Goal: Contribute content: Add original content to the website for others to see

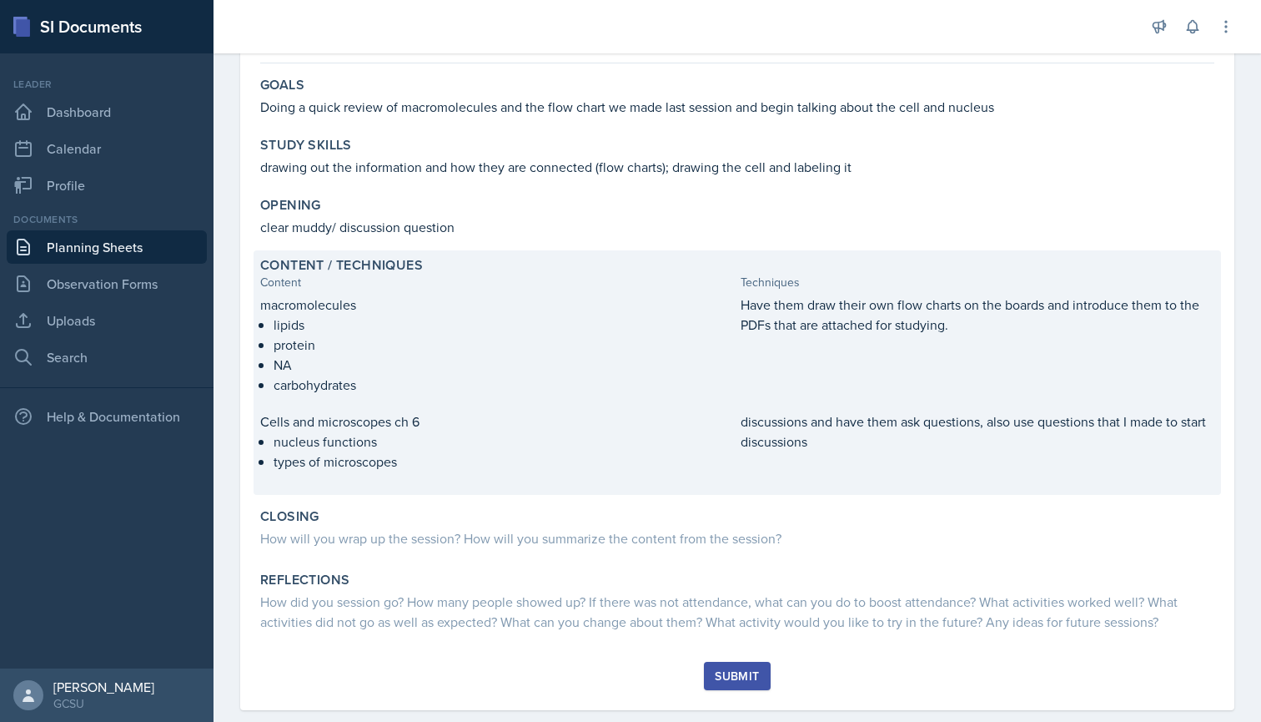
scroll to position [119, 0]
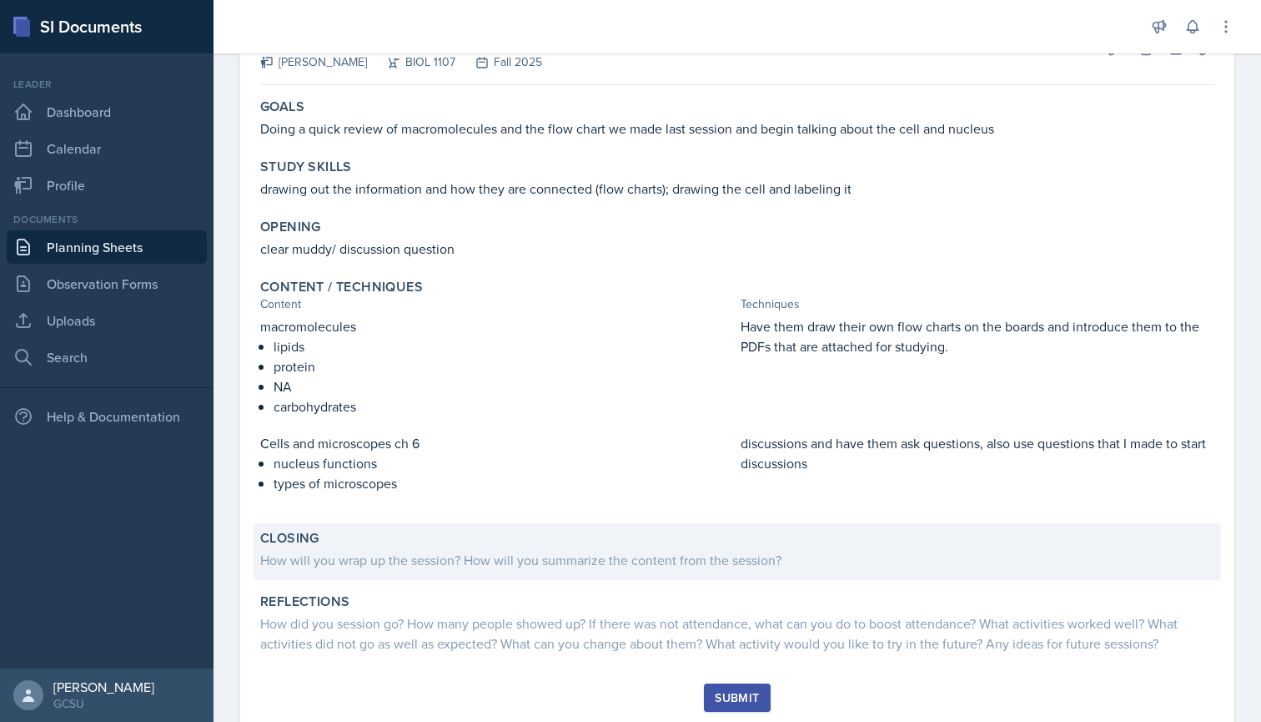
click at [399, 557] on div "How will you wrap up the session? How will you summarize the content from the s…" at bounding box center [737, 560] width 954 height 20
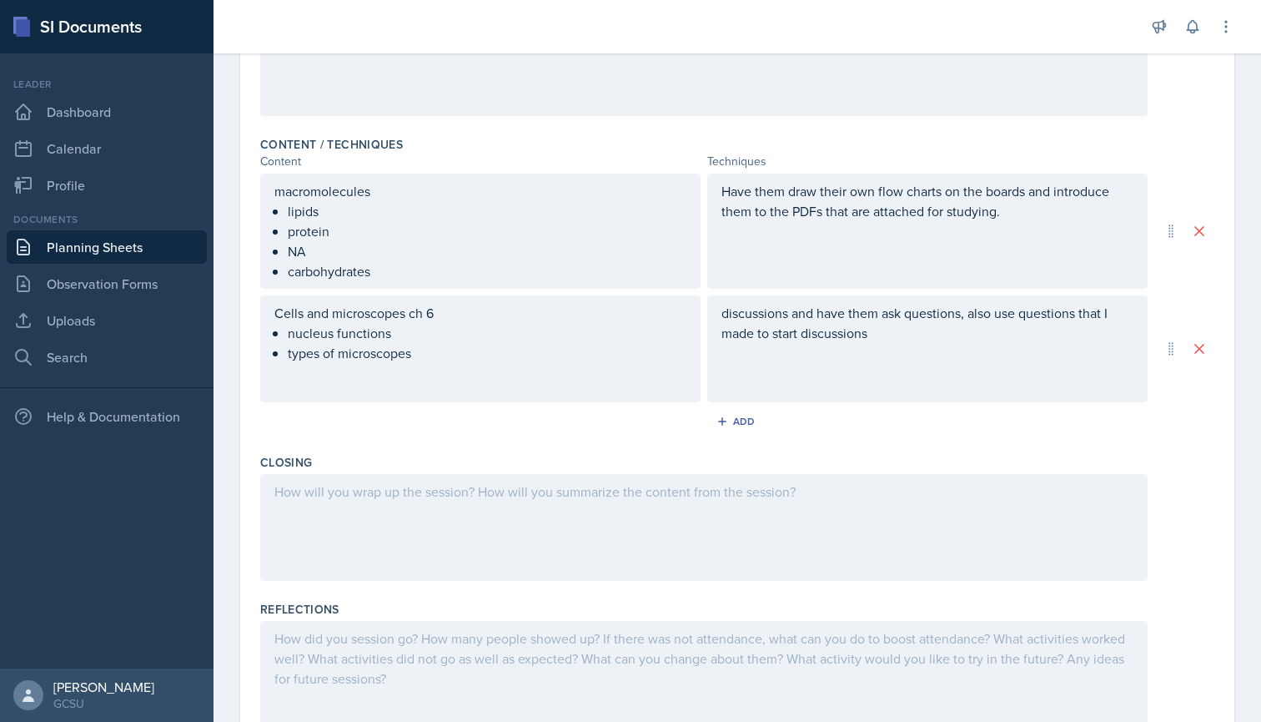
scroll to position [471, 0]
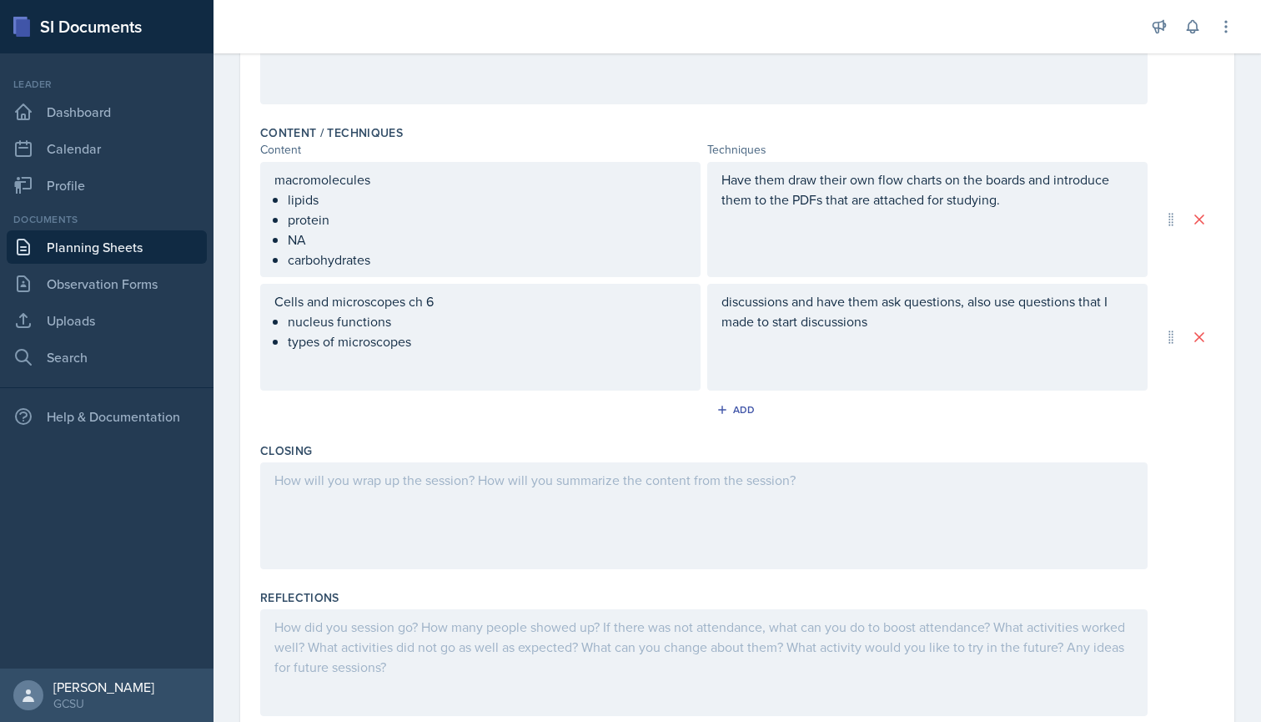
click at [440, 496] on div at bounding box center [704, 515] width 888 height 107
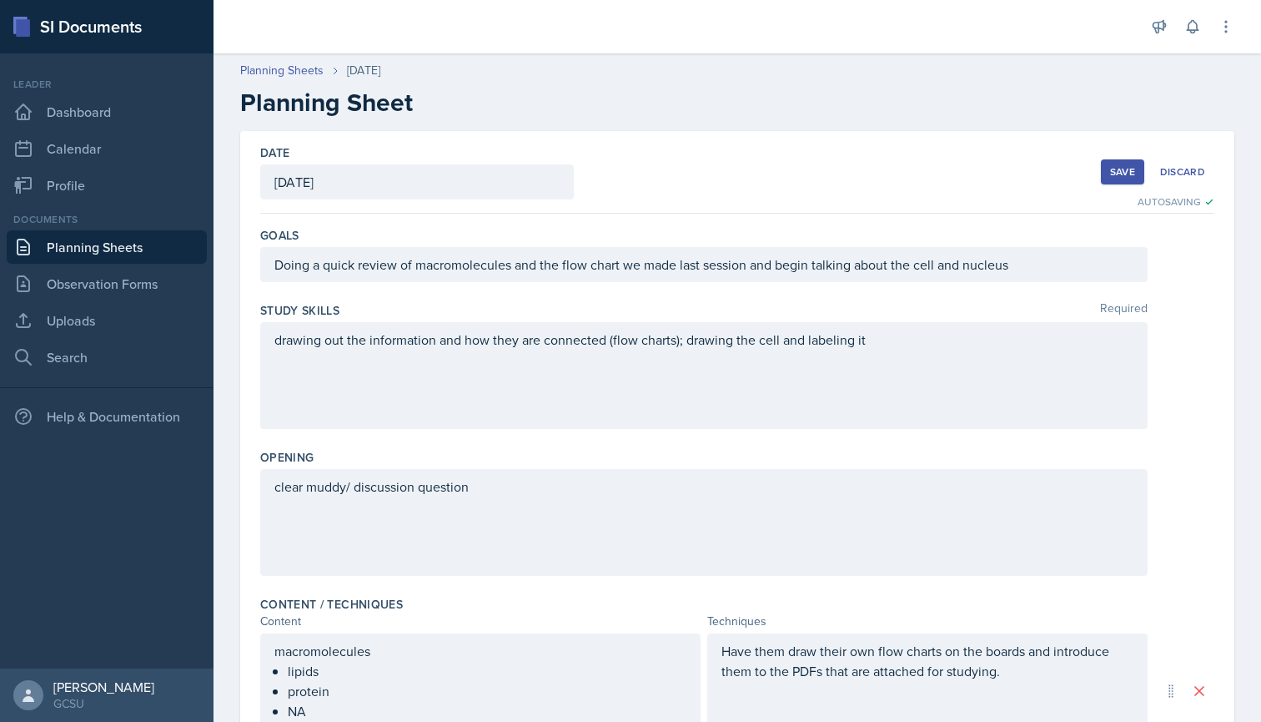
scroll to position [-1, 0]
click at [1124, 173] on div "Save" at bounding box center [1122, 171] width 25 height 13
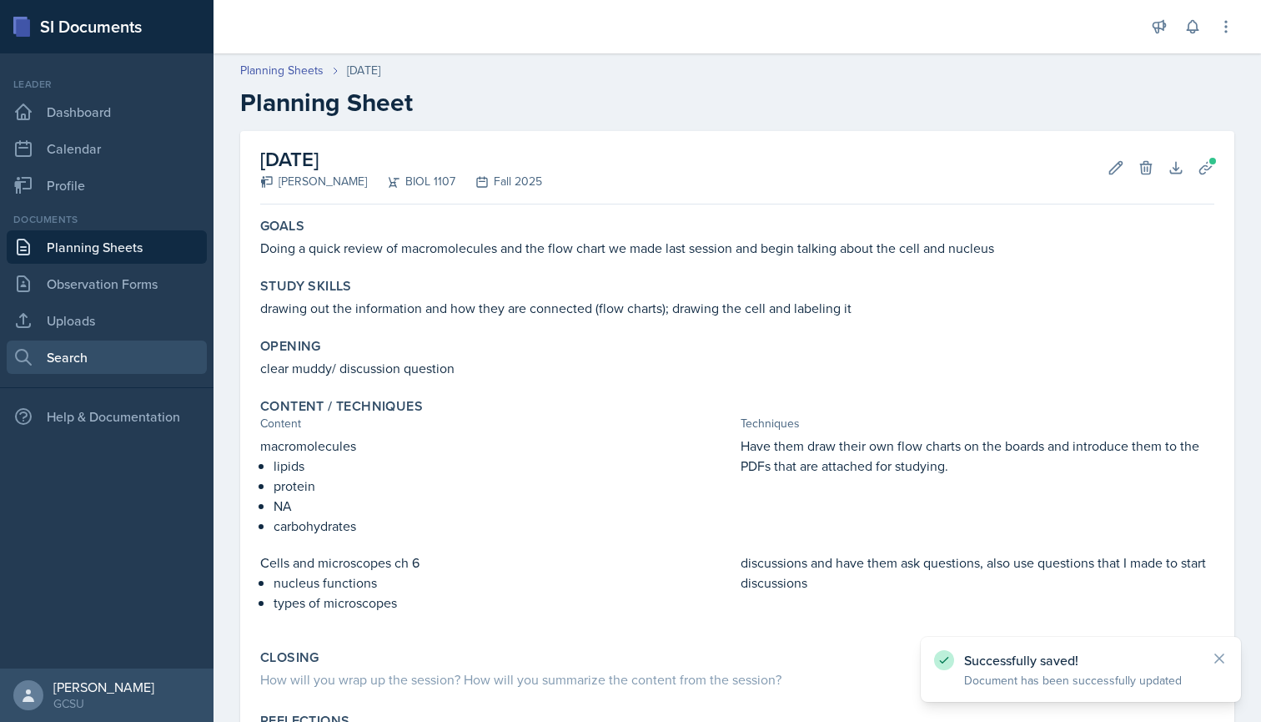
click at [88, 371] on link "Search" at bounding box center [107, 356] width 200 height 33
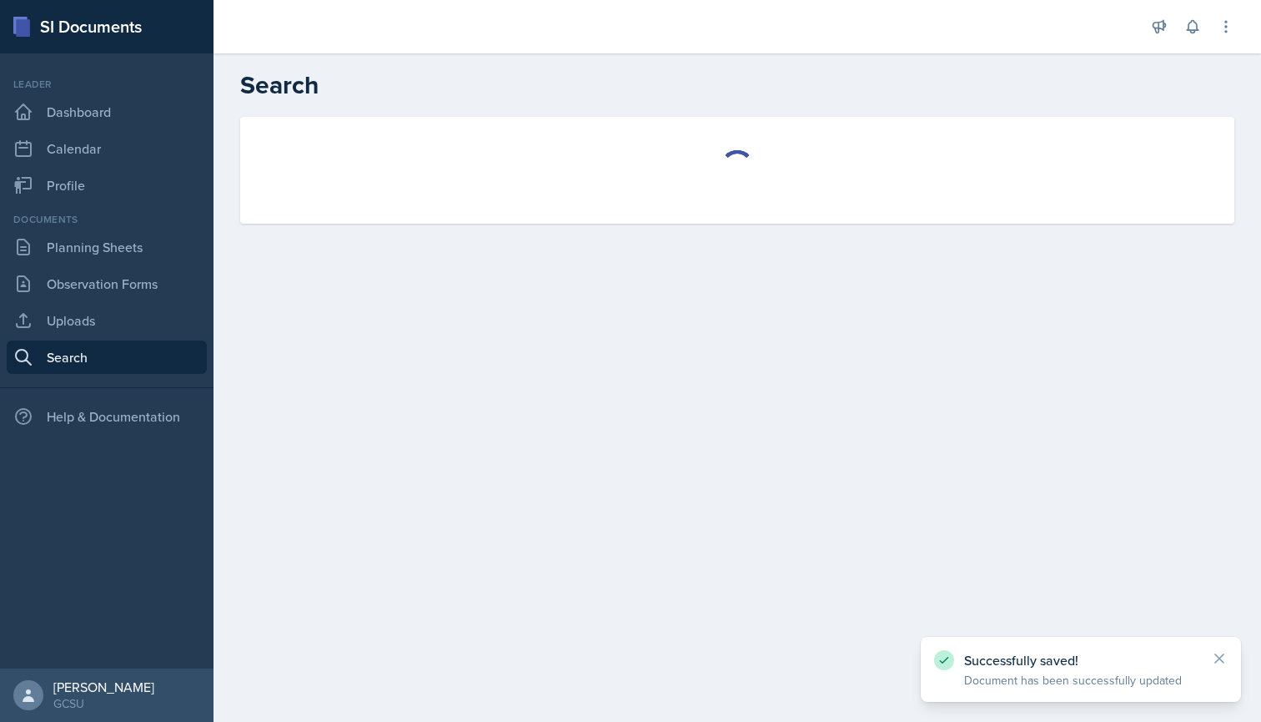
select select "all"
select select "1"
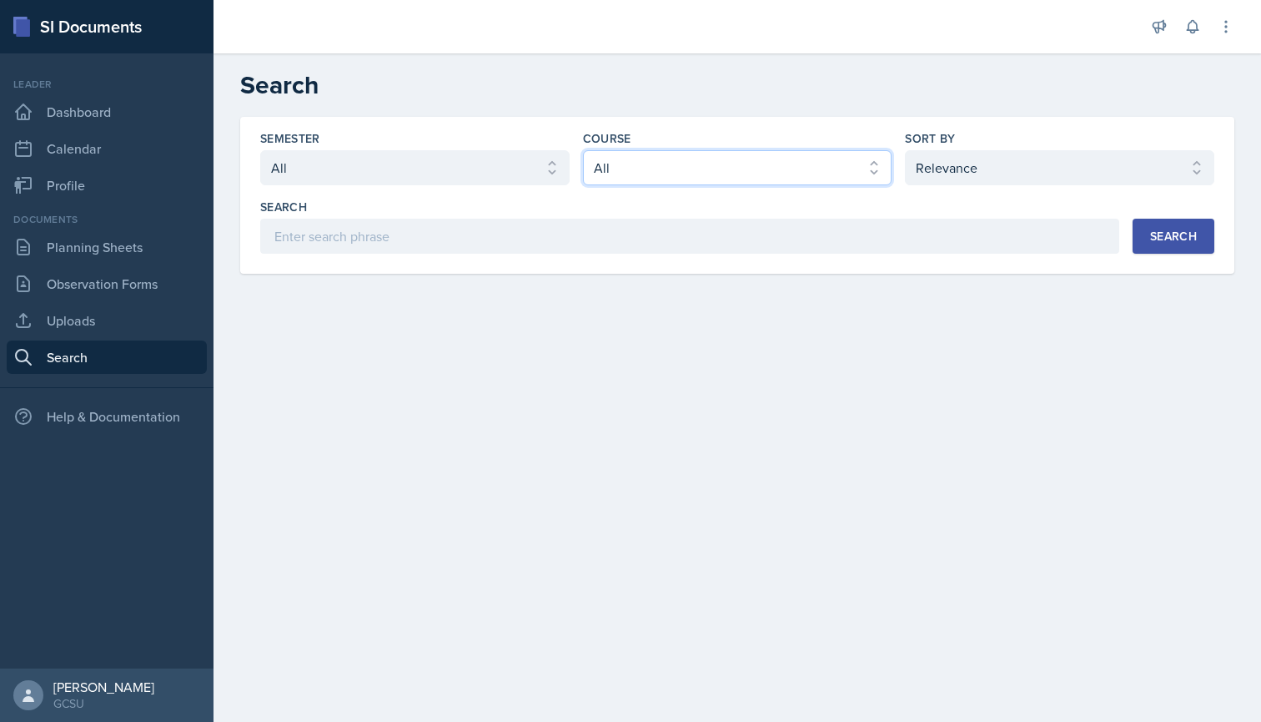
select select "6d02d006-d2ce-4ab3-bc11-53b48f3c94ca"
click at [1166, 254] on div "Semester Select semester All Fall 2025 Spring 2025 Fall 2024 Spring 2024 Fall 2…" at bounding box center [737, 195] width 994 height 157
click at [1171, 243] on div "Search" at bounding box center [1173, 235] width 47 height 13
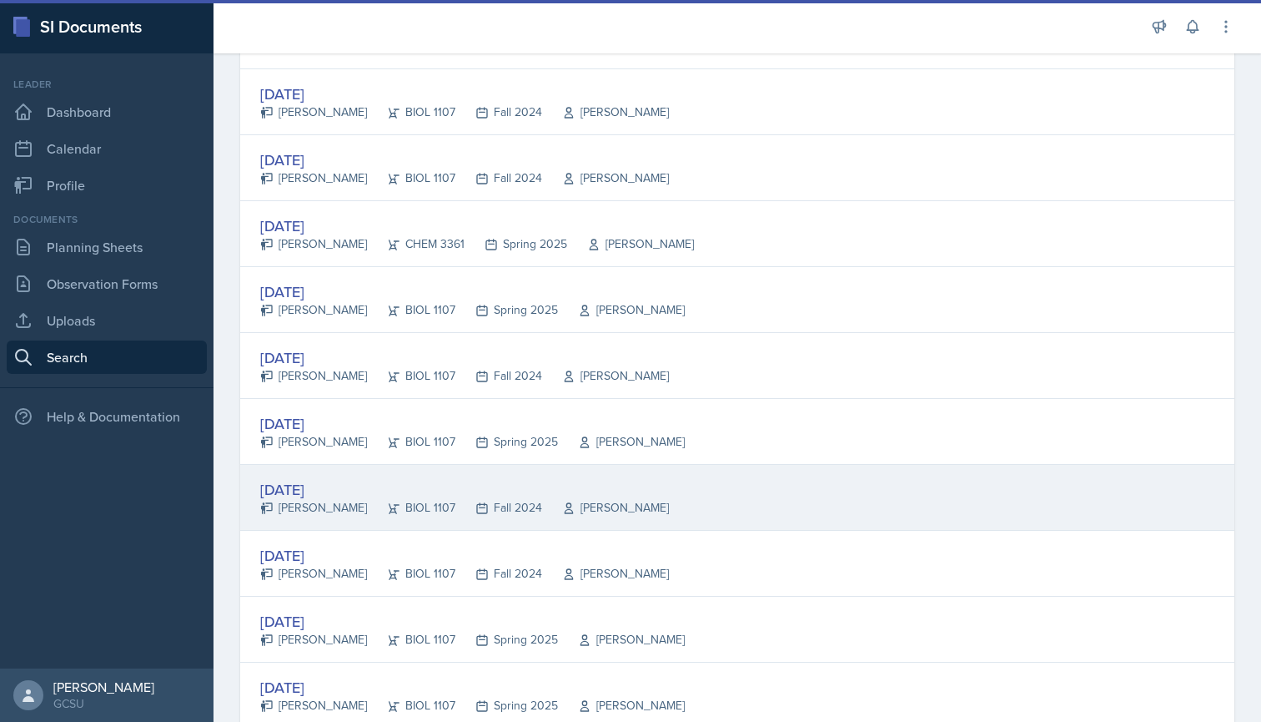
scroll to position [1842, 0]
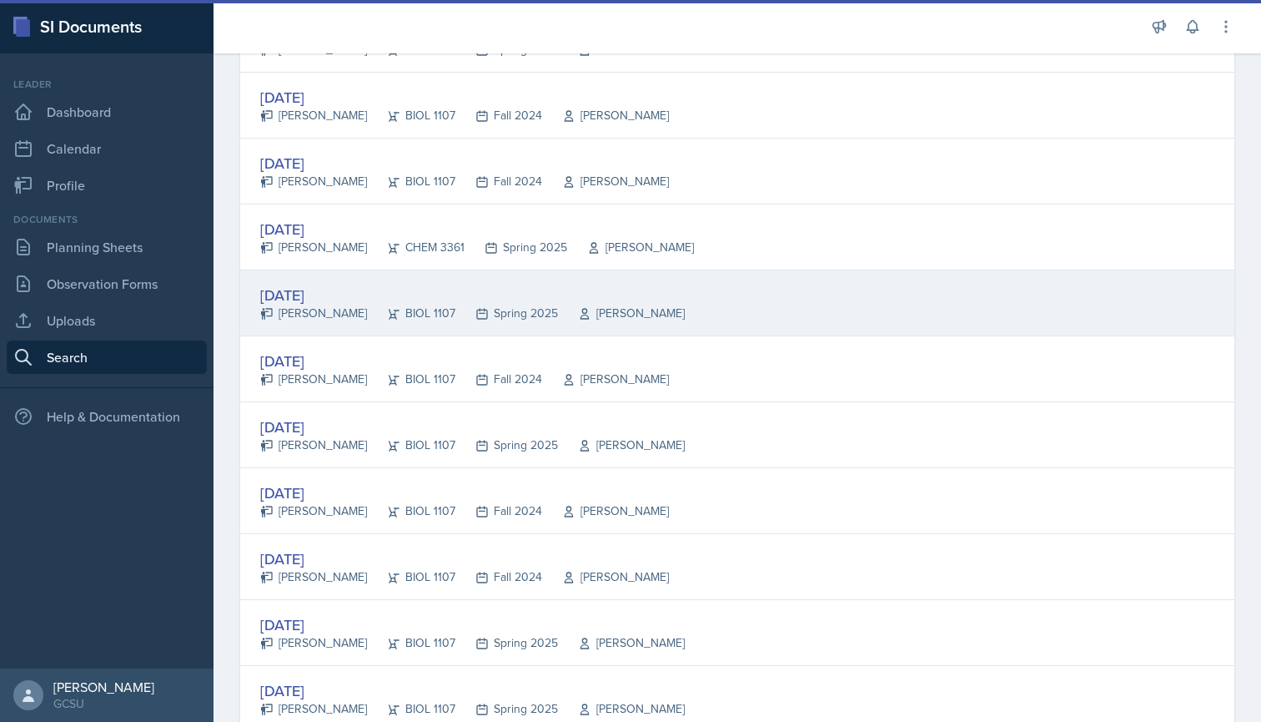
click at [340, 287] on div "[DATE]" at bounding box center [472, 295] width 425 height 23
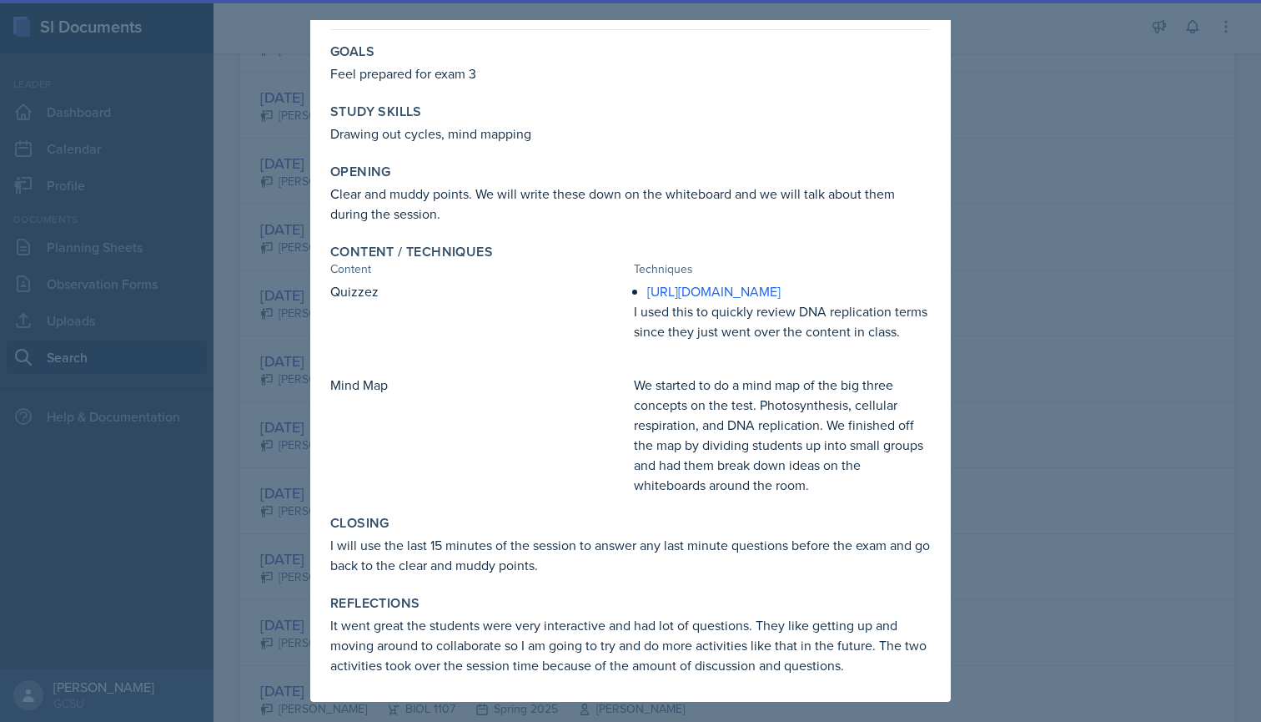
scroll to position [143, 0]
click at [316, 452] on div "[DATE] [PERSON_NAME] BIOL 1107 Spring 2025 View Comments Comments Send Share Do…" at bounding box center [630, 329] width 641 height 745
click at [283, 497] on div at bounding box center [630, 361] width 1261 height 722
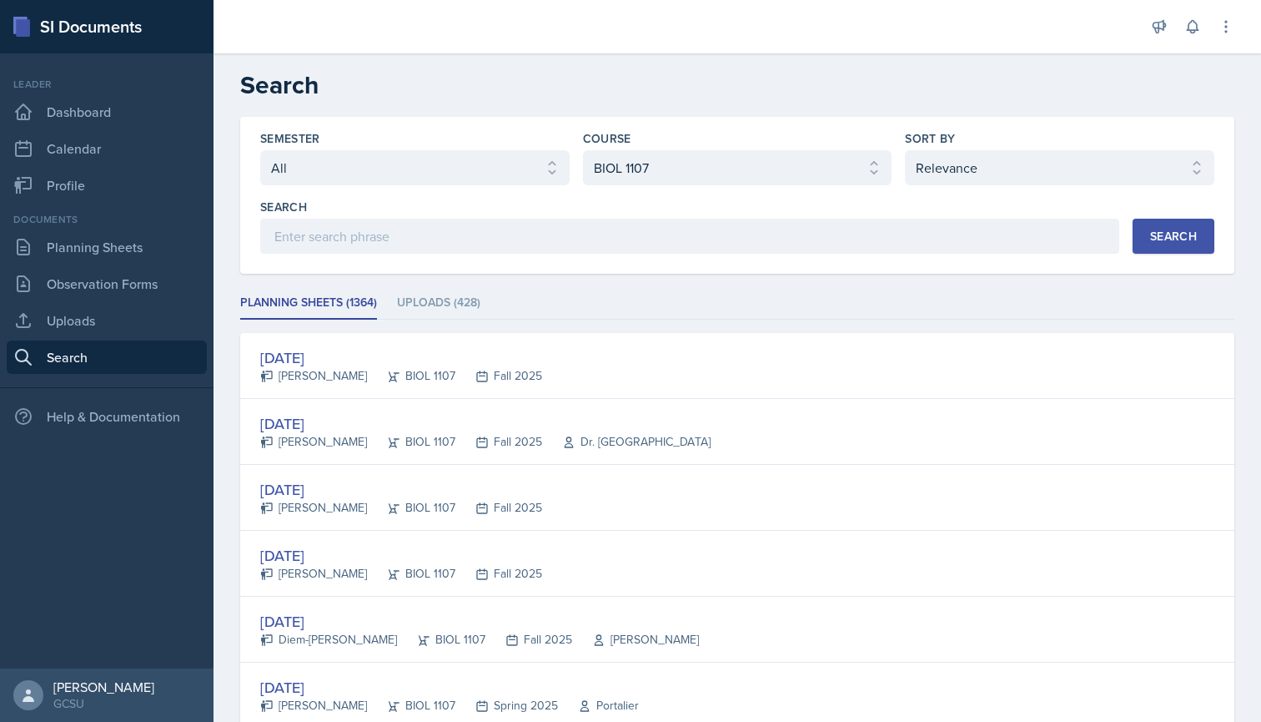
scroll to position [0, 0]
click at [104, 312] on link "Uploads" at bounding box center [107, 320] width 200 height 33
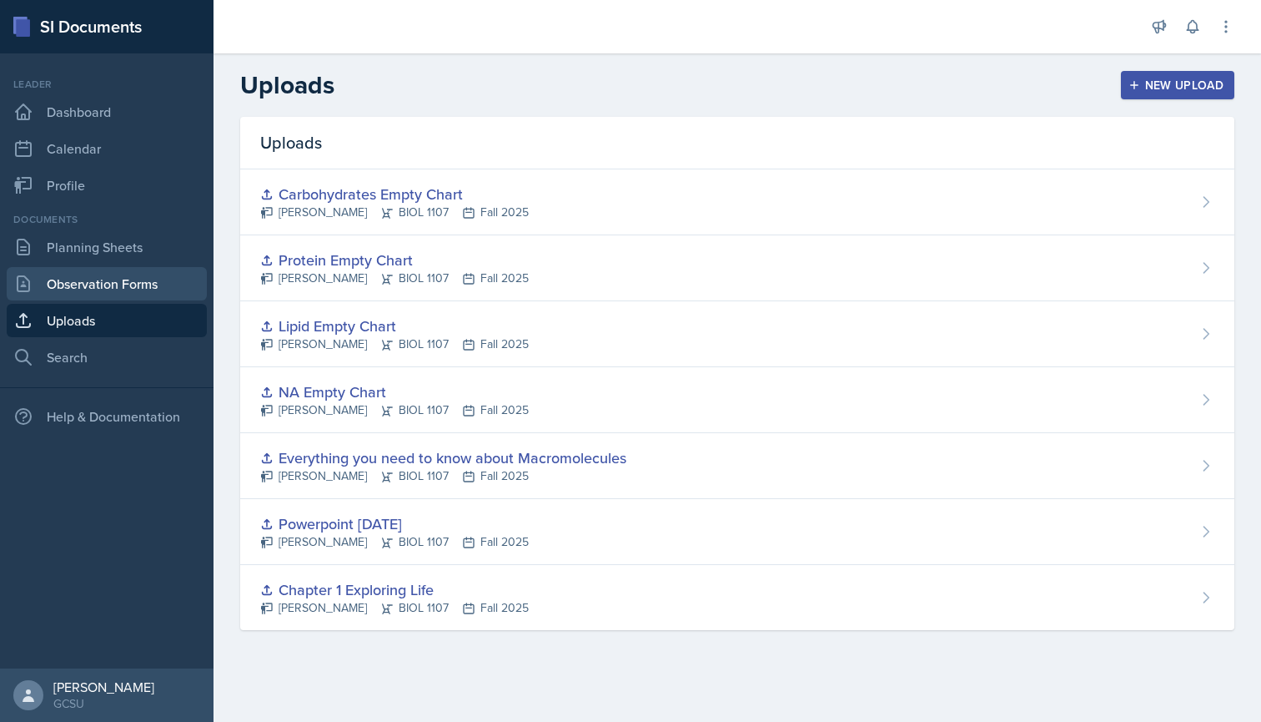
click at [110, 284] on link "Observation Forms" at bounding box center [107, 283] width 200 height 33
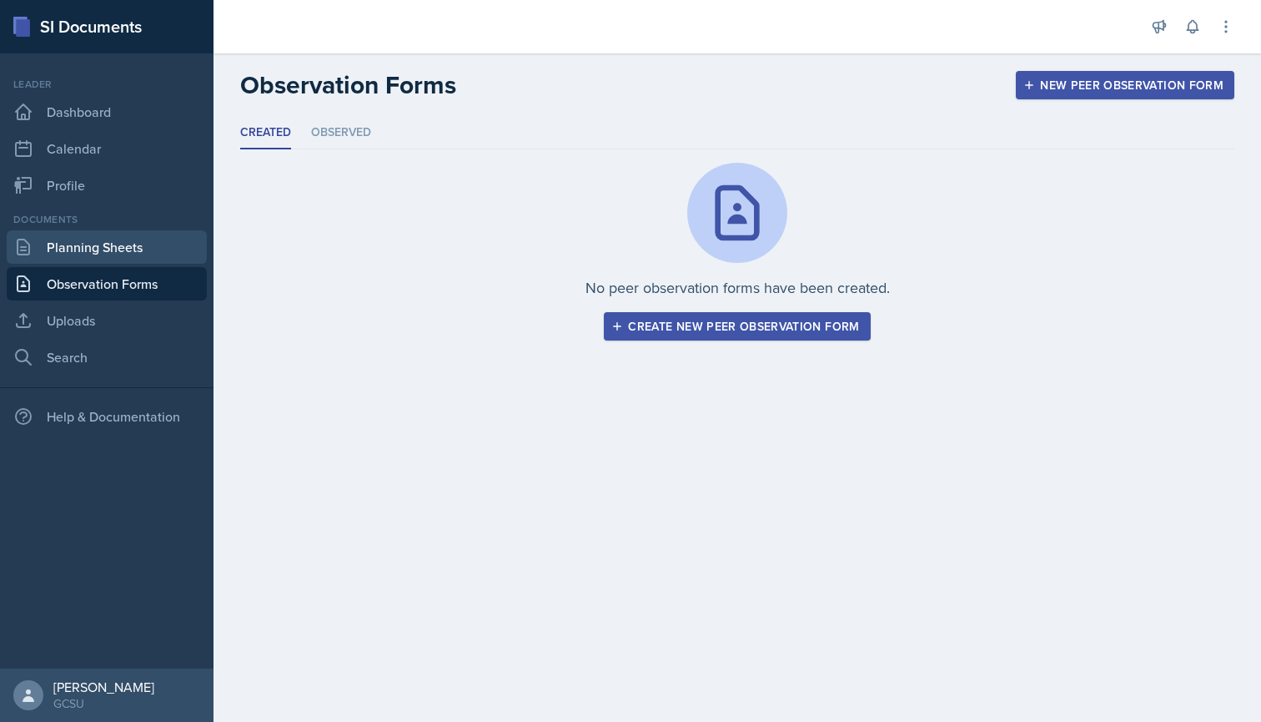
click at [122, 252] on link "Planning Sheets" at bounding box center [107, 246] width 200 height 33
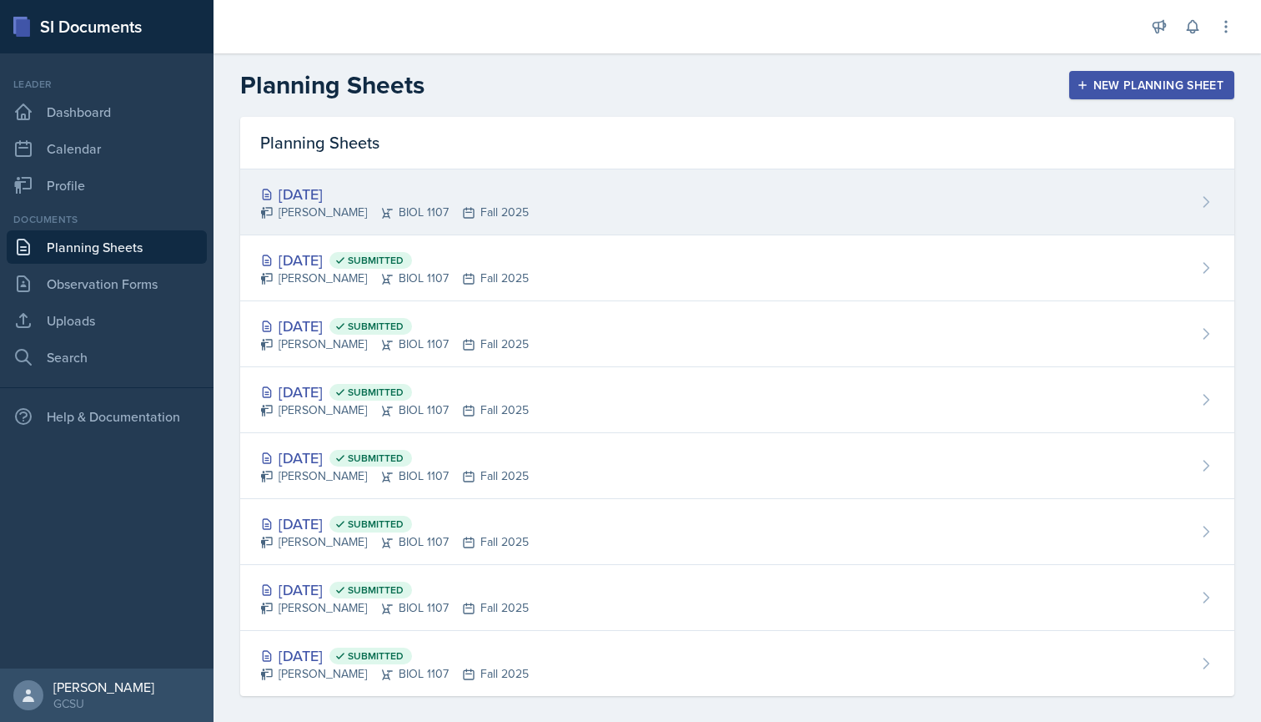
click at [789, 177] on div "[DATE] [PERSON_NAME] BIOL 1107 Fall 2025" at bounding box center [737, 202] width 994 height 66
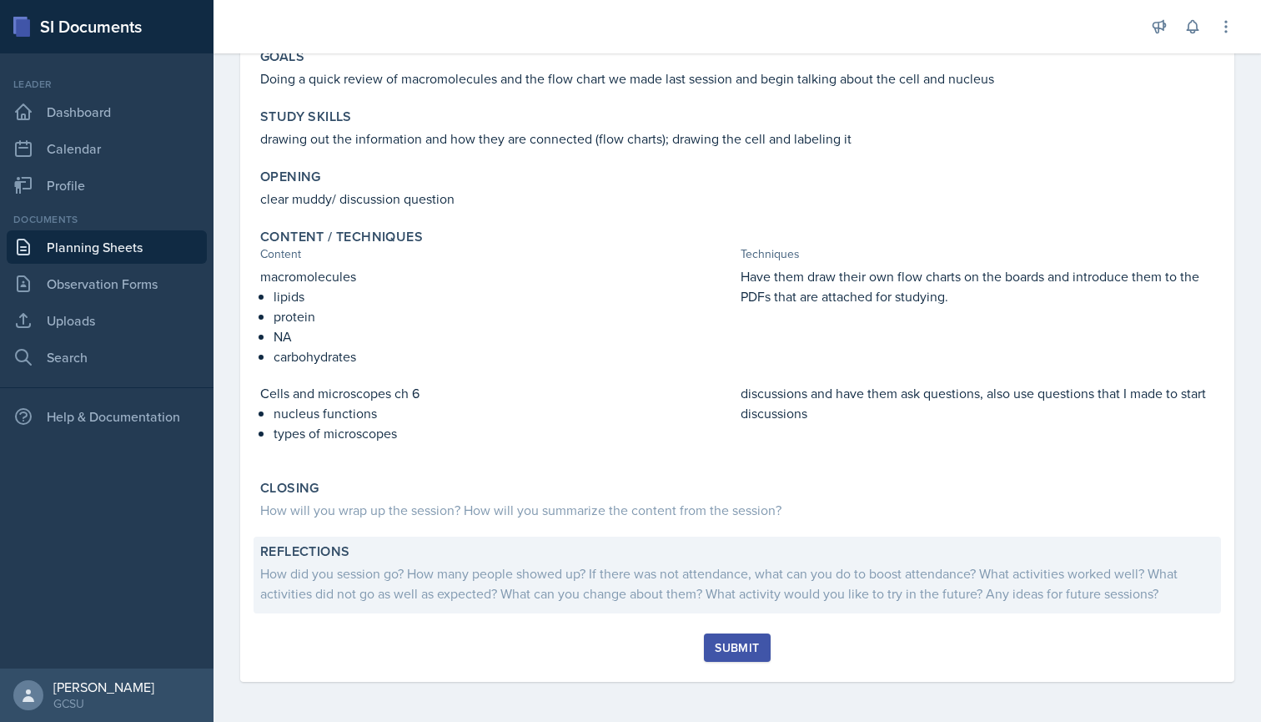
scroll to position [169, 0]
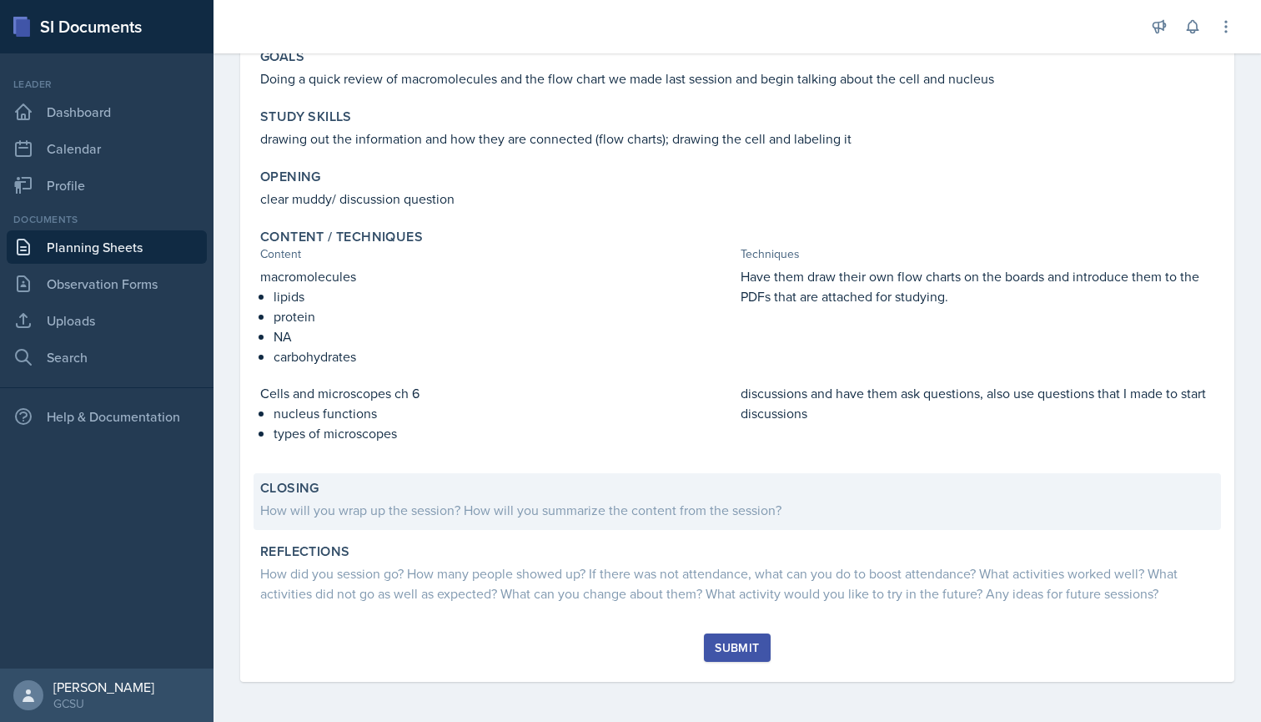
click at [506, 501] on div "How will you wrap up the session? How will you summarize the content from the s…" at bounding box center [737, 510] width 954 height 20
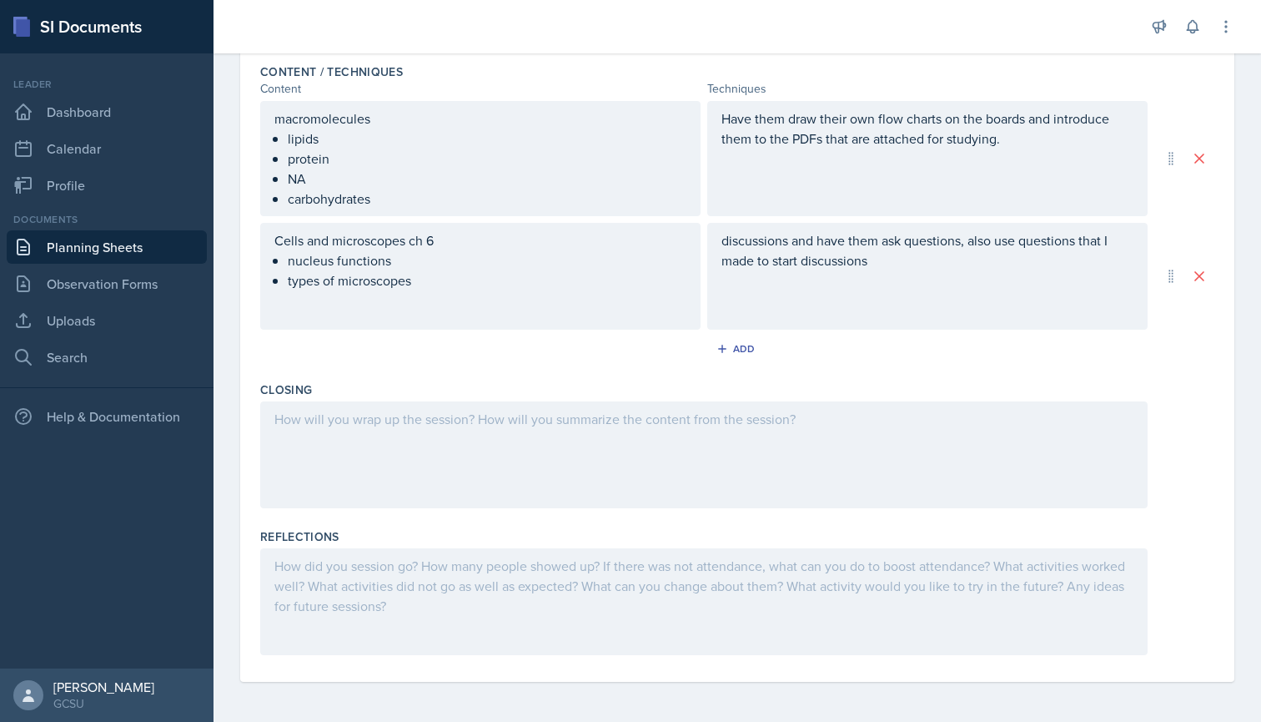
scroll to position [532, 0]
click at [389, 428] on div at bounding box center [704, 454] width 888 height 107
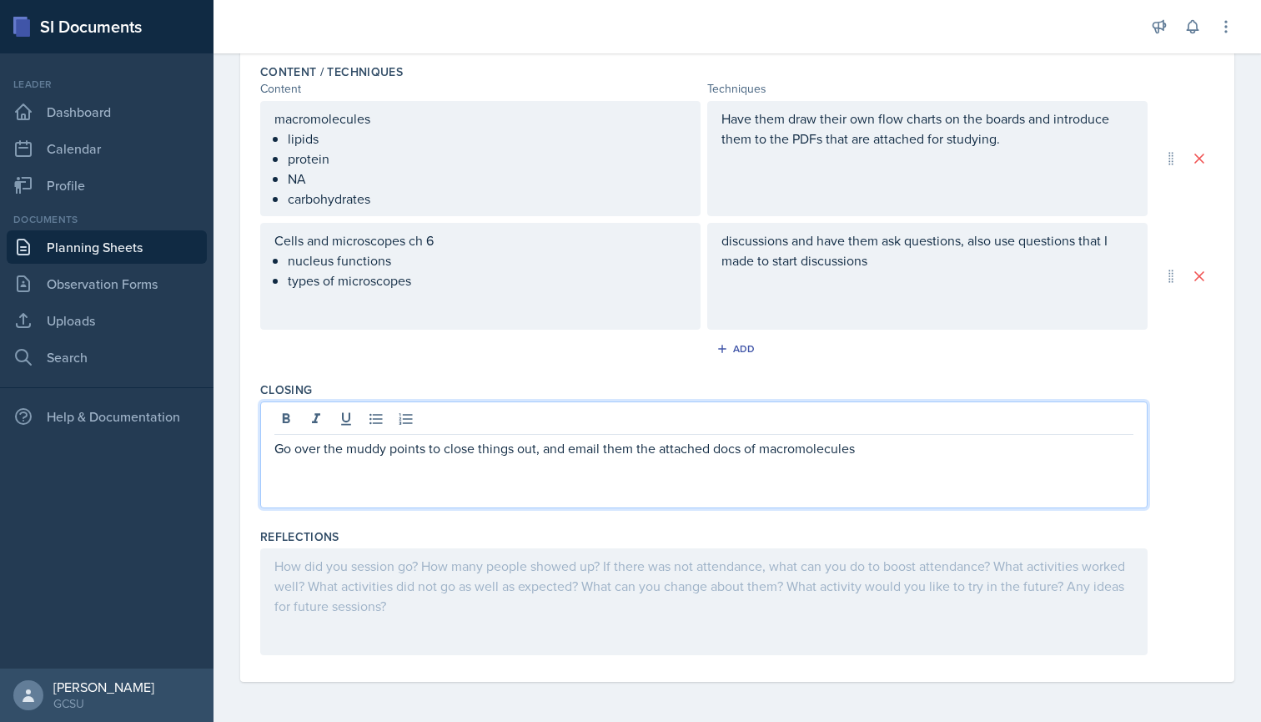
click at [468, 570] on div at bounding box center [704, 601] width 888 height 107
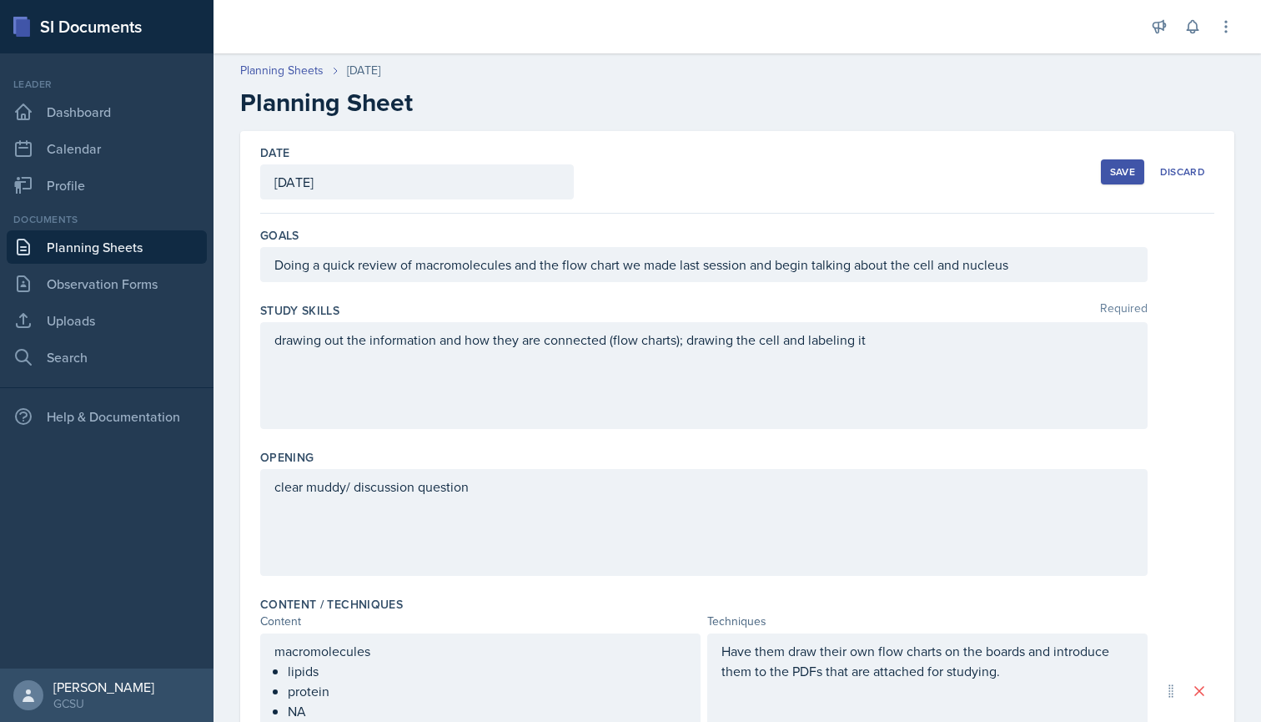
scroll to position [0, 0]
click at [1106, 170] on button "Save" at bounding box center [1122, 171] width 43 height 25
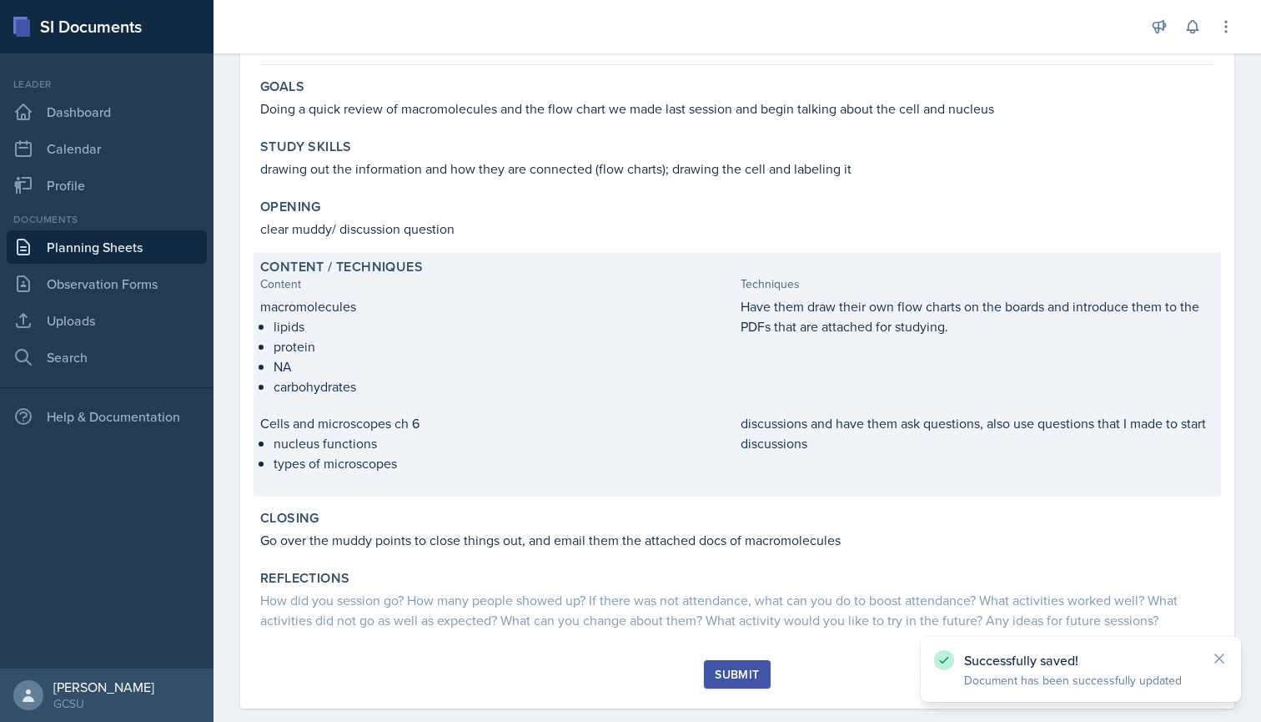
scroll to position [138, 0]
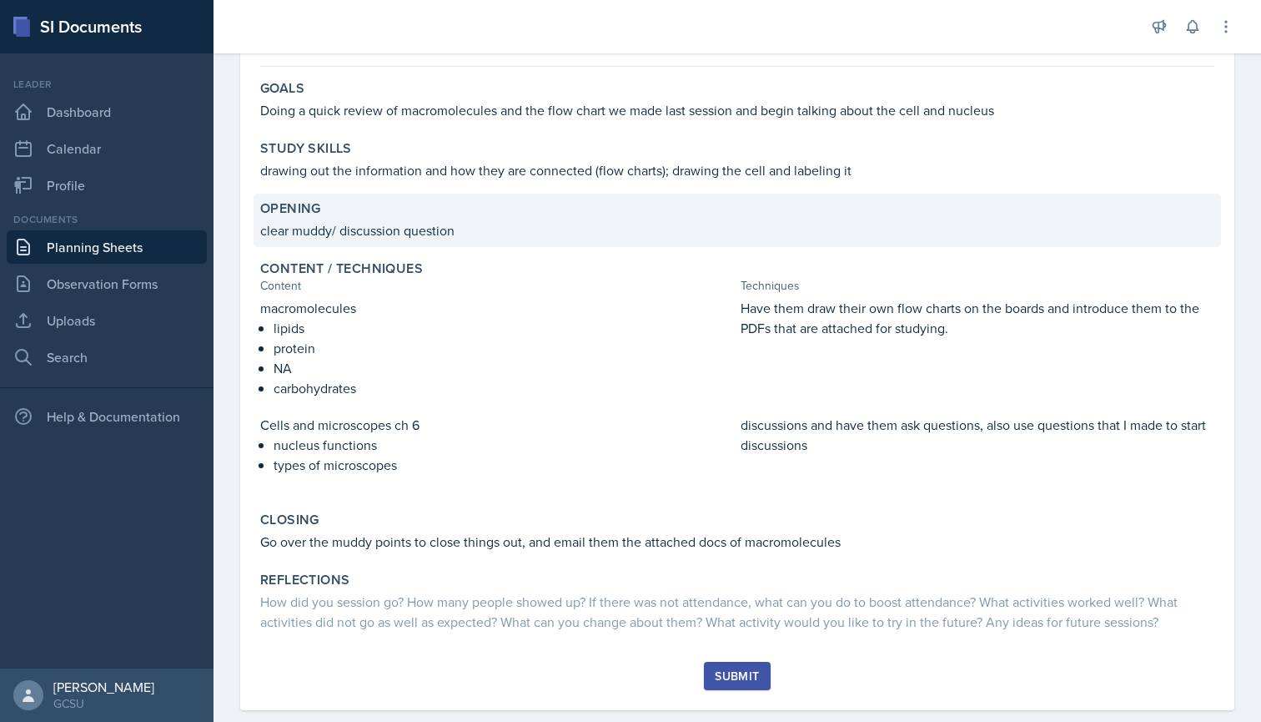
click at [468, 233] on p "clear muddy/ discussion question" at bounding box center [737, 230] width 954 height 20
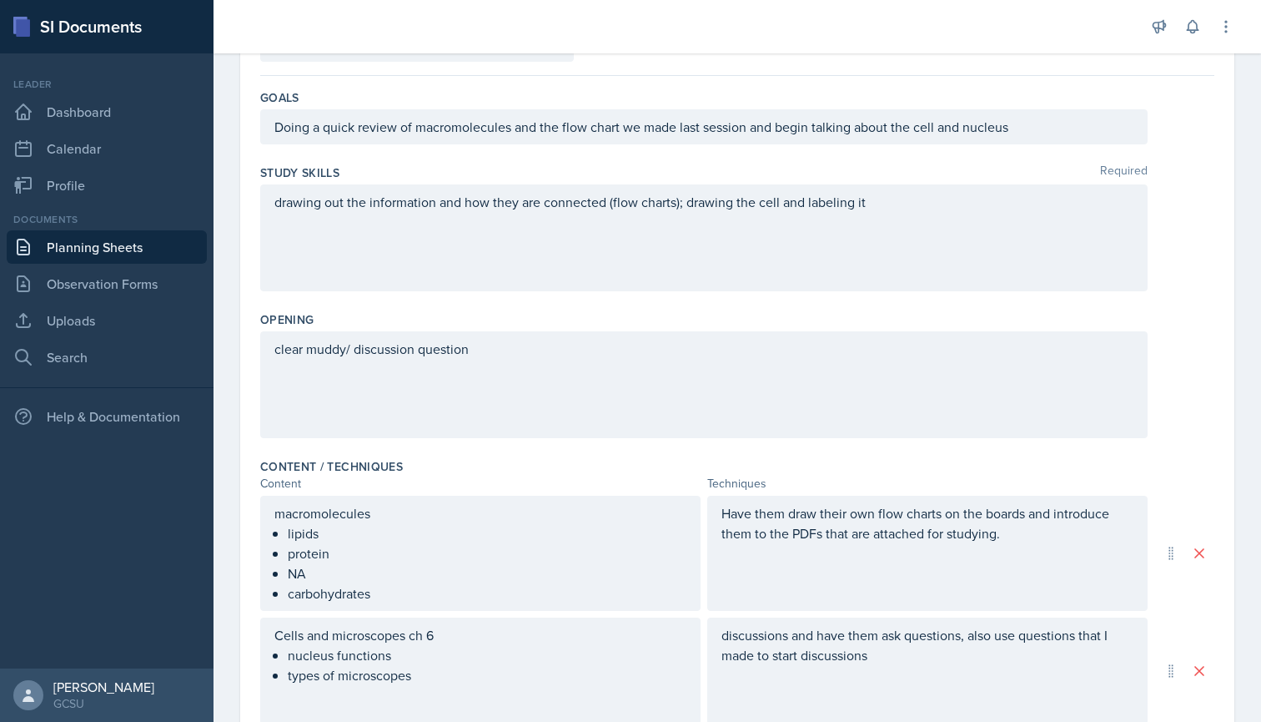
click at [509, 353] on div "clear muddy/ discussion question" at bounding box center [704, 384] width 888 height 107
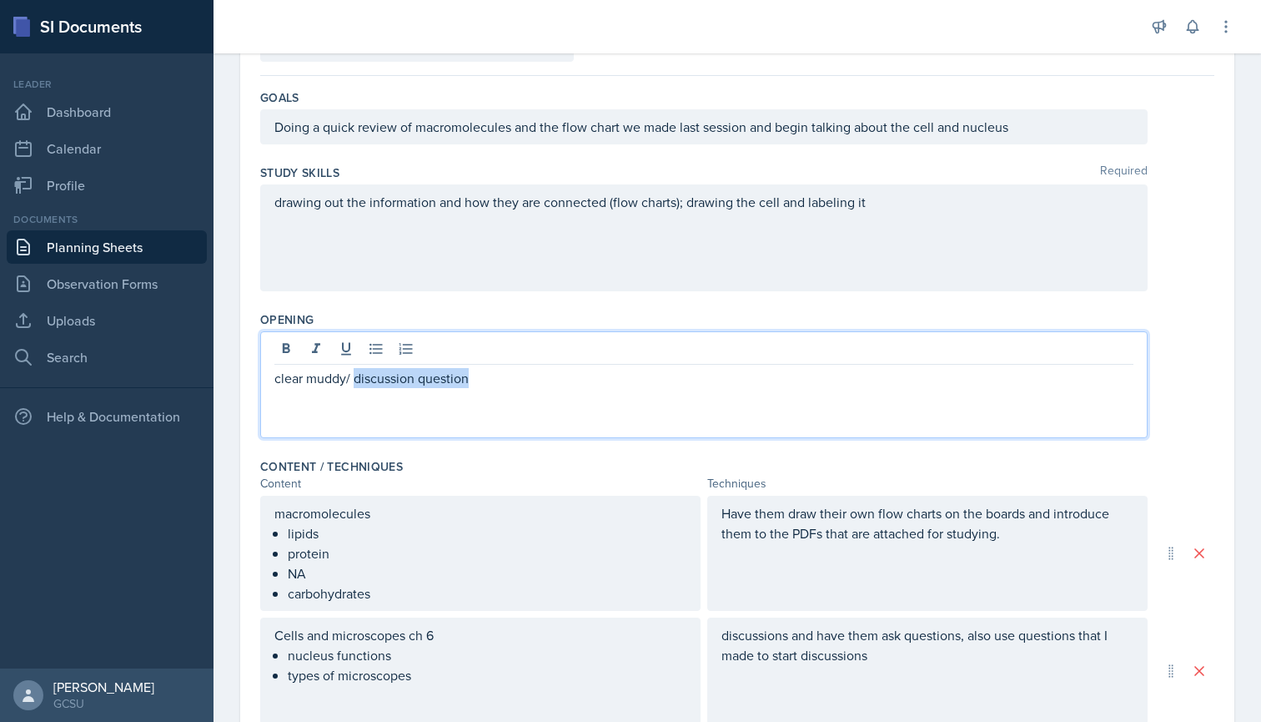
drag, startPoint x: 480, startPoint y: 380, endPoint x: 355, endPoint y: 375, distance: 124.4
click at [355, 375] on p "clear muddy/ discussion question" at bounding box center [703, 378] width 859 height 20
click at [273, 378] on div "clear muddy points" at bounding box center [704, 384] width 888 height 107
drag, startPoint x: 501, startPoint y: 371, endPoint x: 218, endPoint y: 379, distance: 283.7
click at [218, 379] on div "Date [DATE] [DATE] 31 1 2 3 4 5 6 7 8 9 10 11 12 13 14 15 16 17 18 19 20 21 22 …" at bounding box center [738, 554] width 1048 height 1123
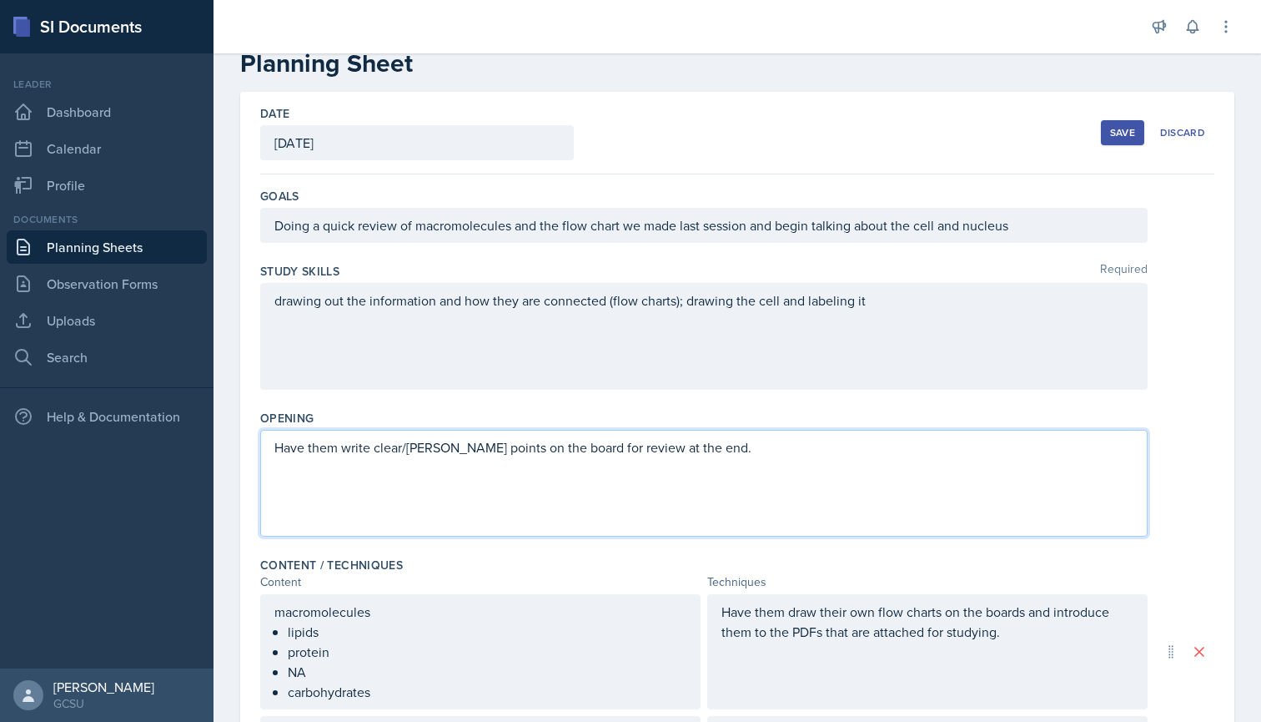
scroll to position [43, 0]
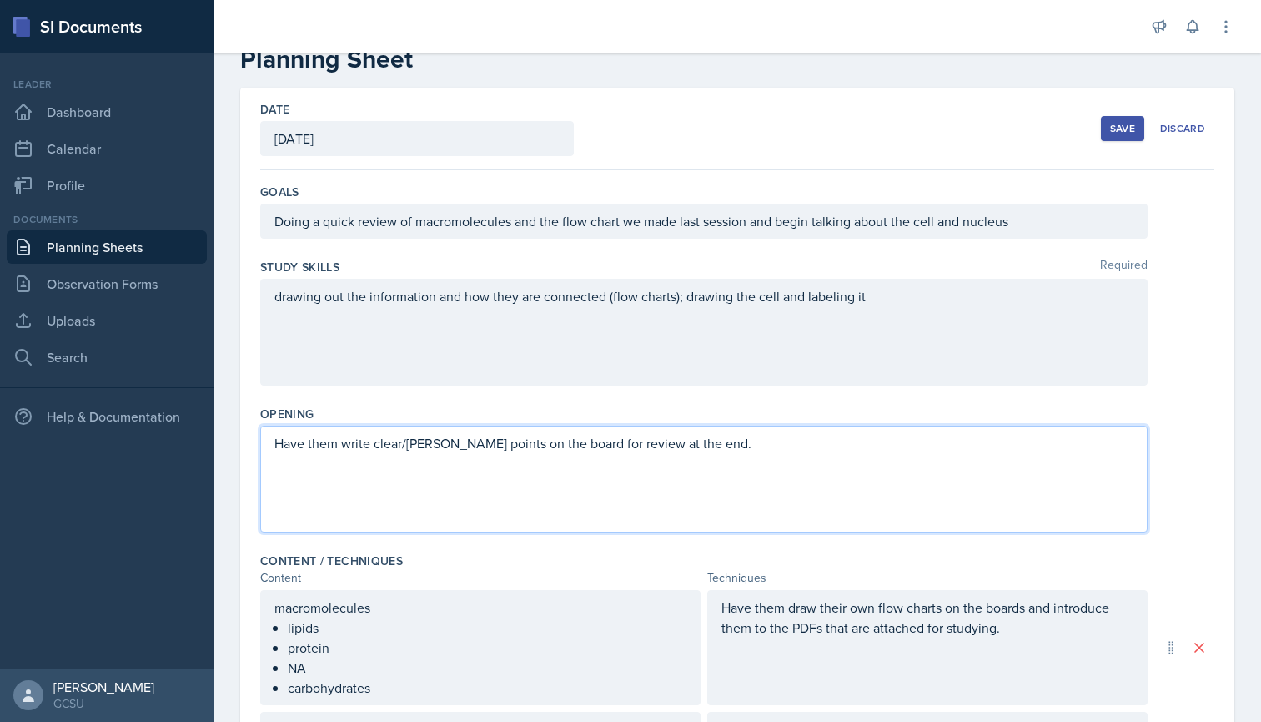
click at [737, 448] on p "Have them write clear/[PERSON_NAME] points on the board for review at the end." at bounding box center [703, 443] width 859 height 20
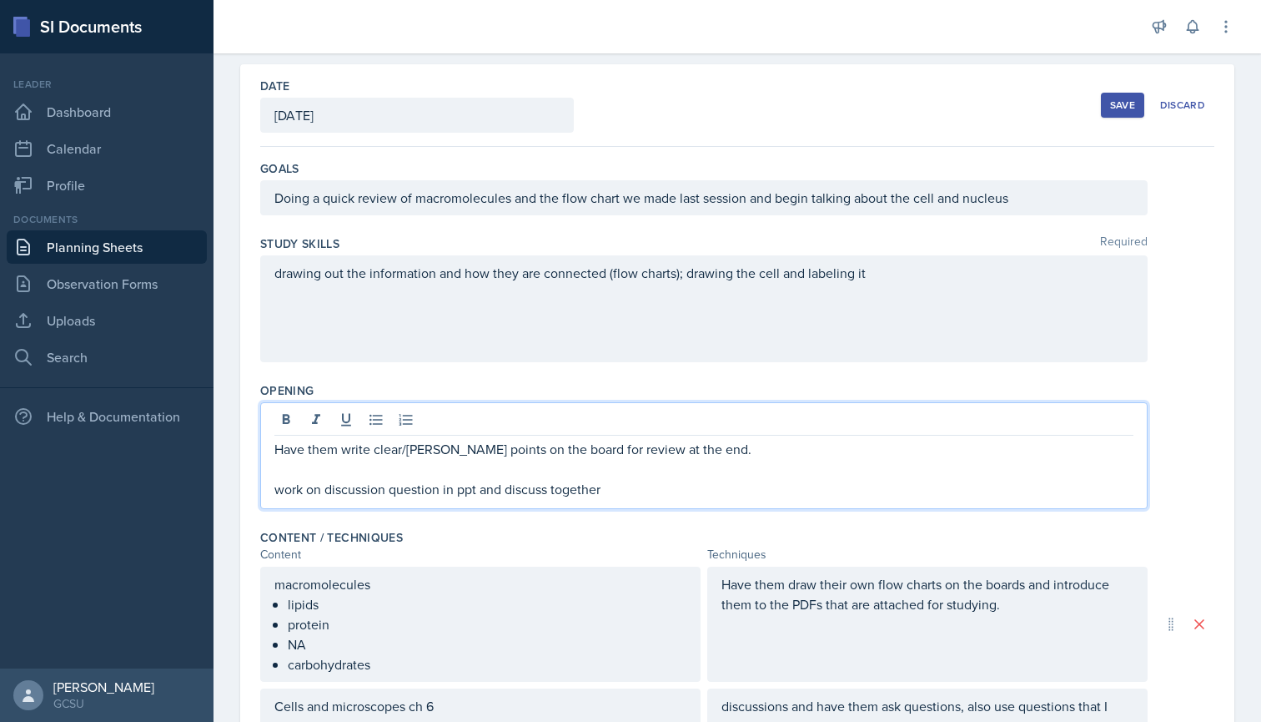
scroll to position [137, 0]
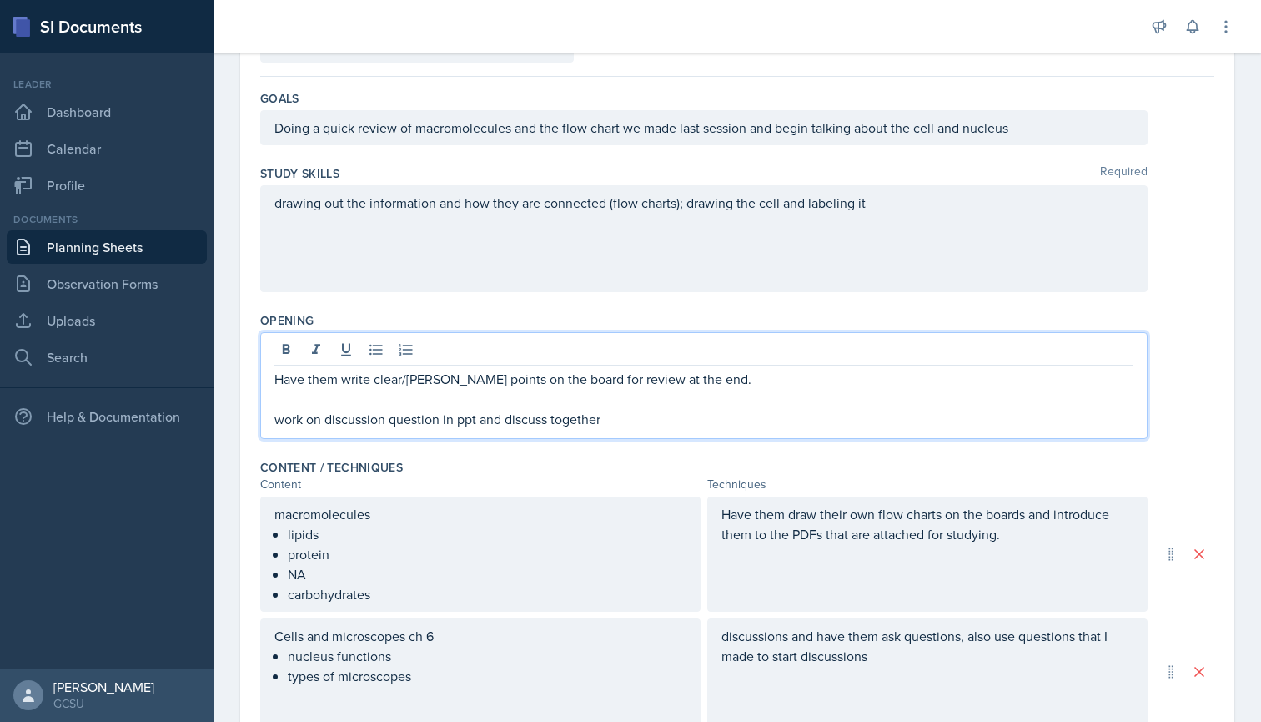
click at [643, 469] on div "Content / Techniques" at bounding box center [737, 467] width 954 height 17
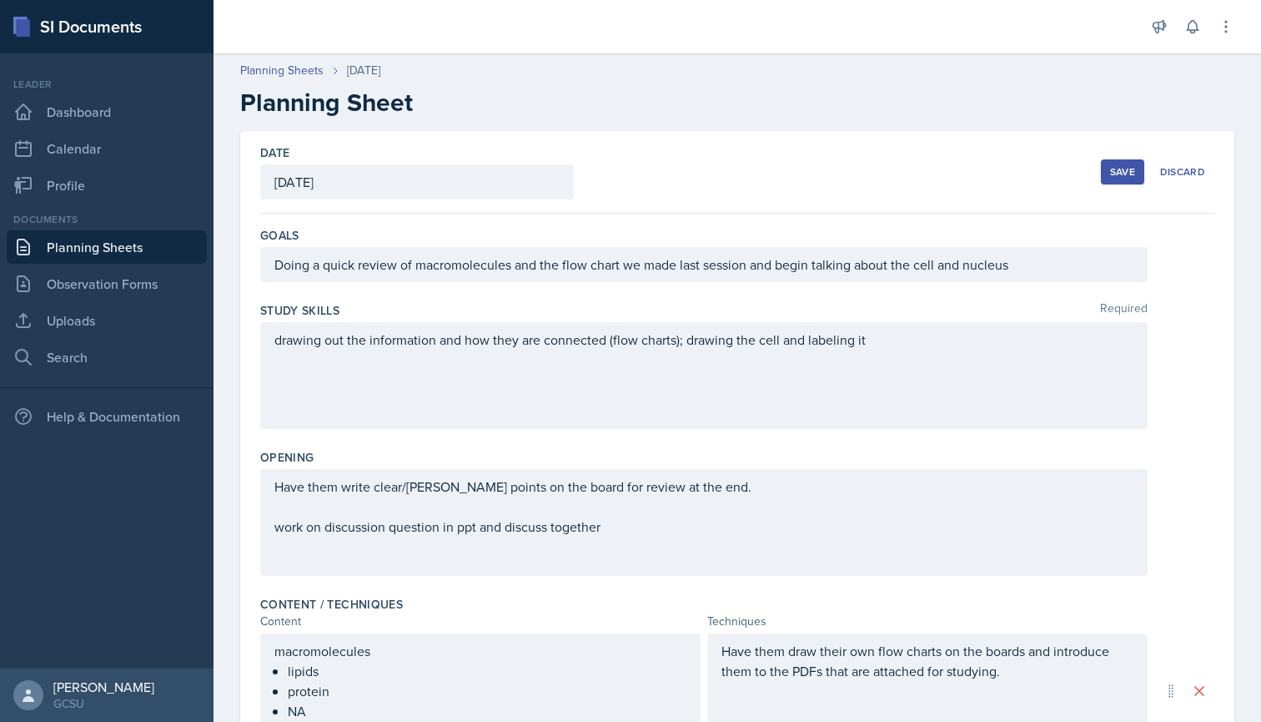
scroll to position [0, 0]
click at [1118, 169] on div "Save" at bounding box center [1122, 171] width 25 height 13
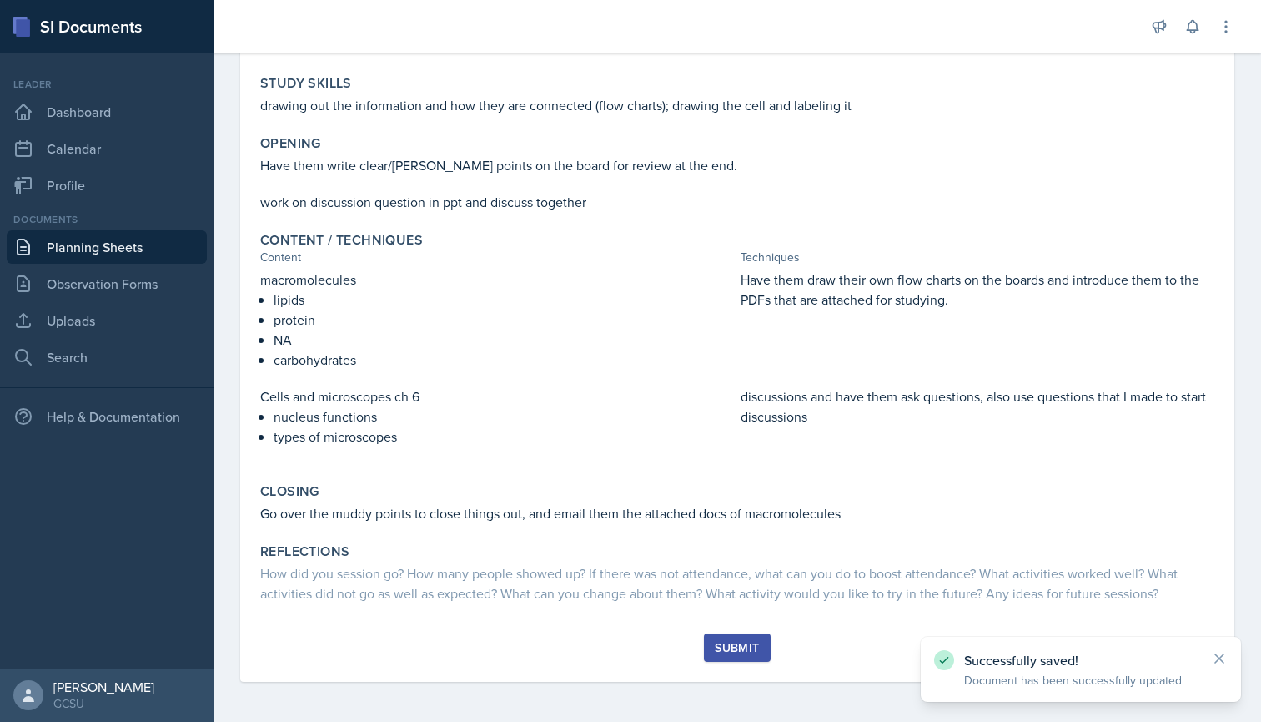
click at [719, 651] on div "Submit" at bounding box center [737, 647] width 44 height 13
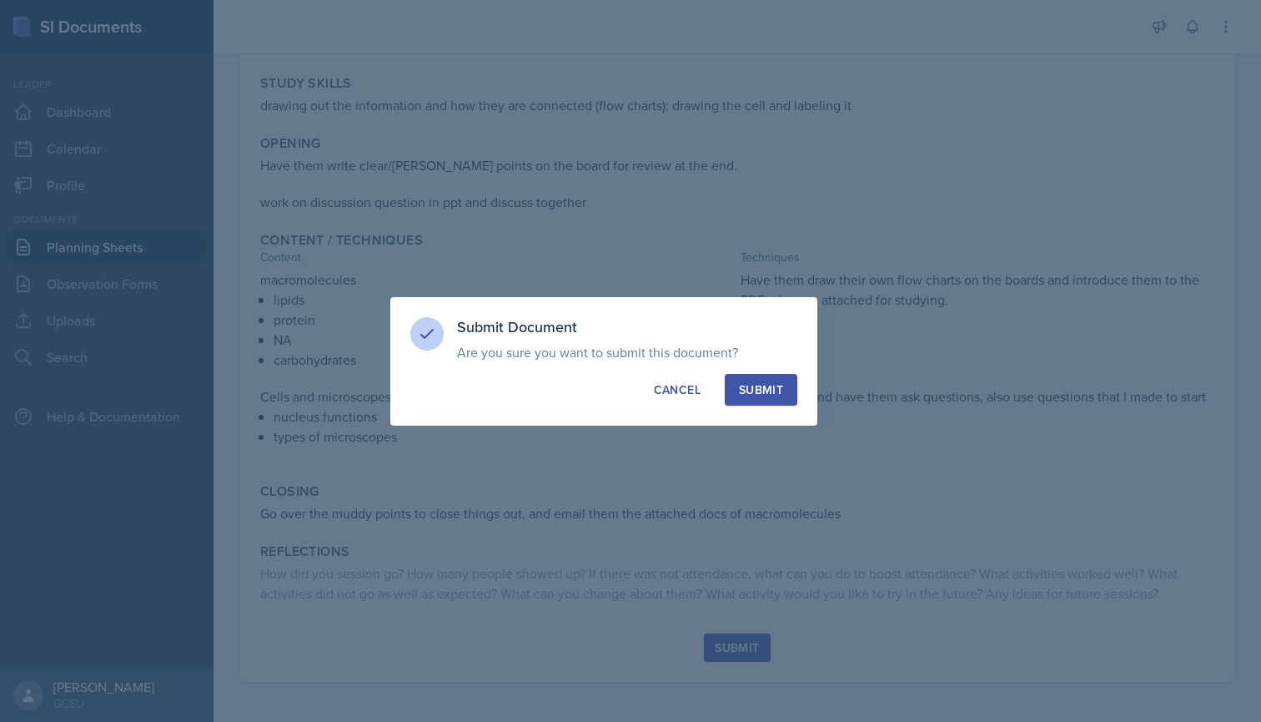
click at [779, 399] on button "Submit" at bounding box center [761, 390] width 73 height 32
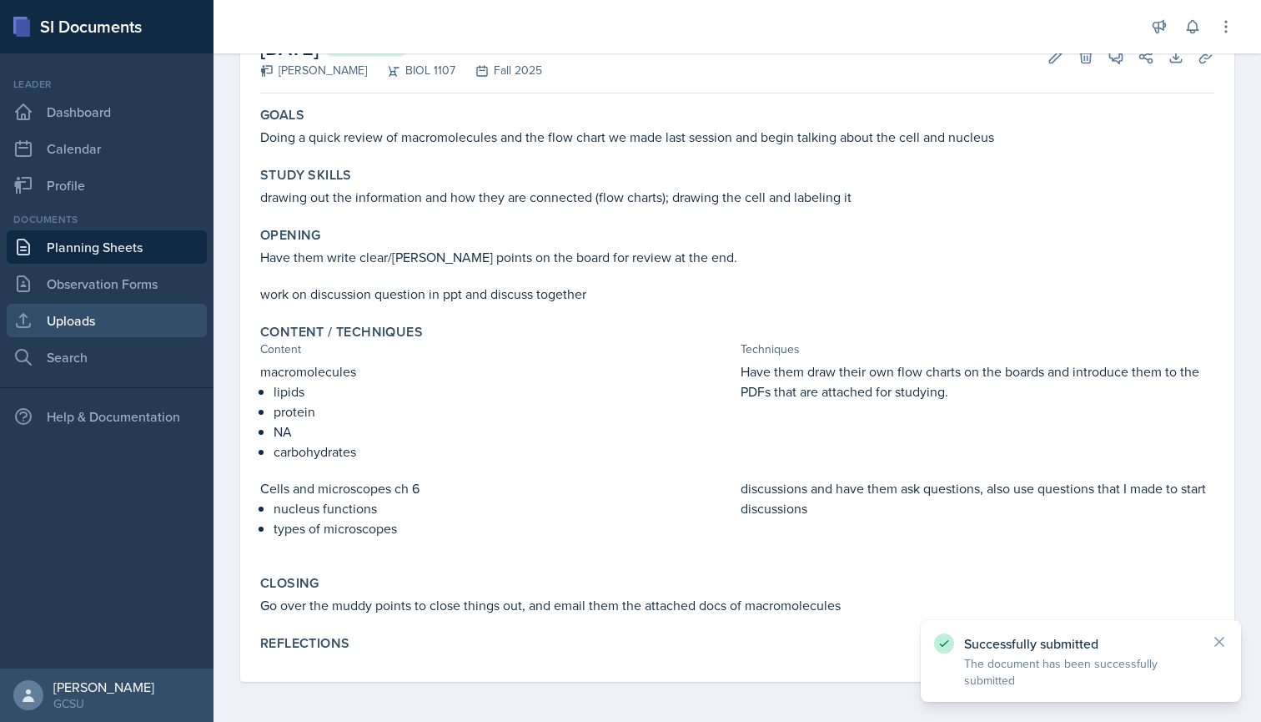
click at [89, 324] on link "Uploads" at bounding box center [107, 320] width 200 height 33
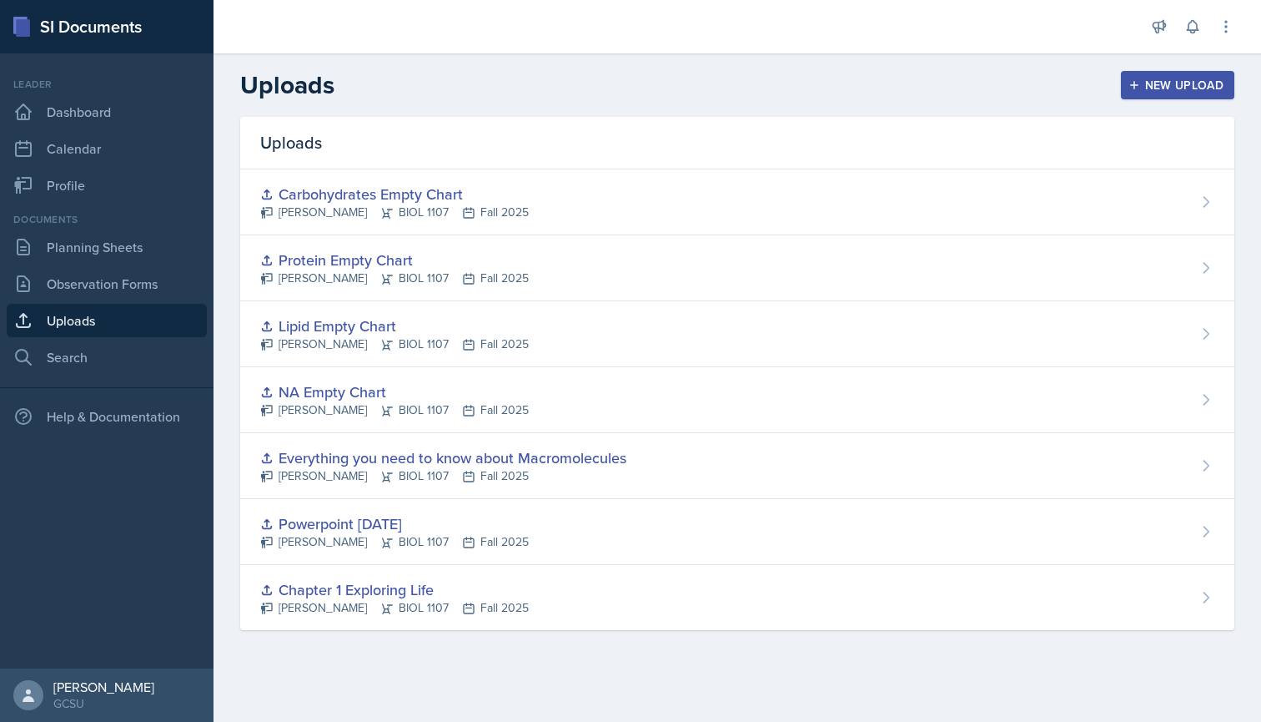
click at [92, 305] on link "Uploads" at bounding box center [107, 320] width 200 height 33
click at [92, 313] on link "Uploads" at bounding box center [107, 320] width 200 height 33
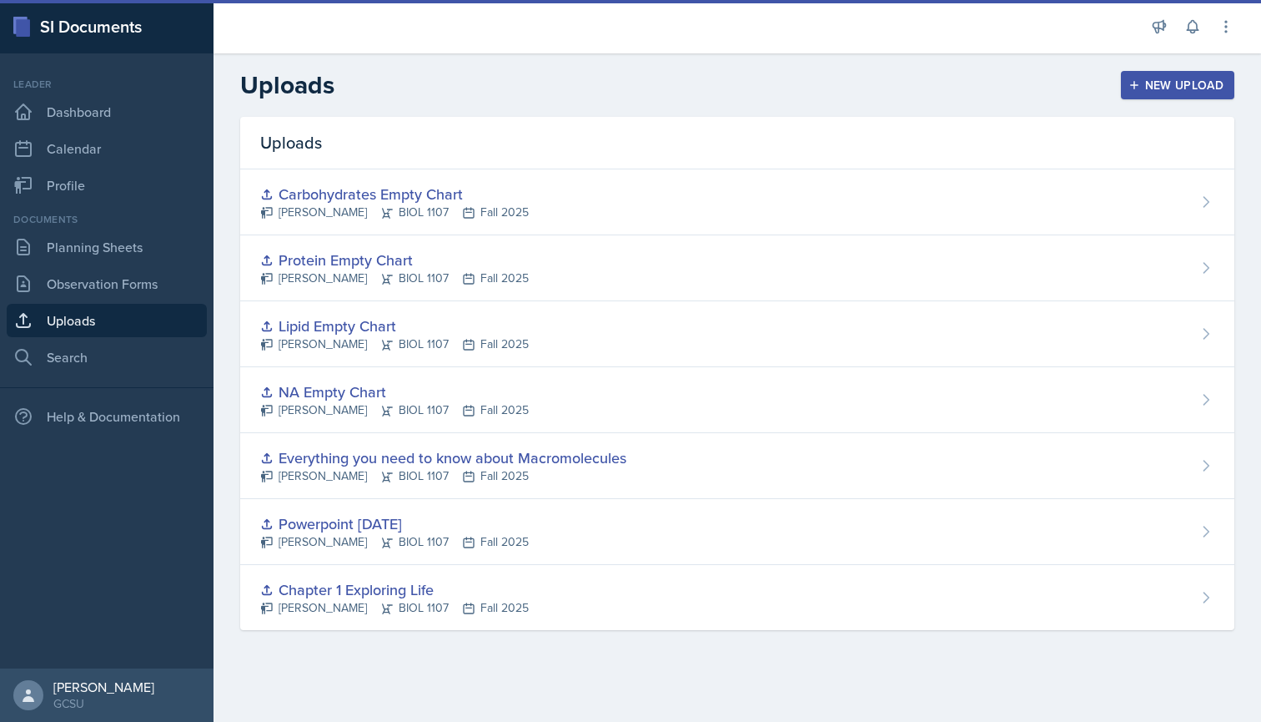
click at [1191, 80] on div "New Upload" at bounding box center [1178, 84] width 93 height 13
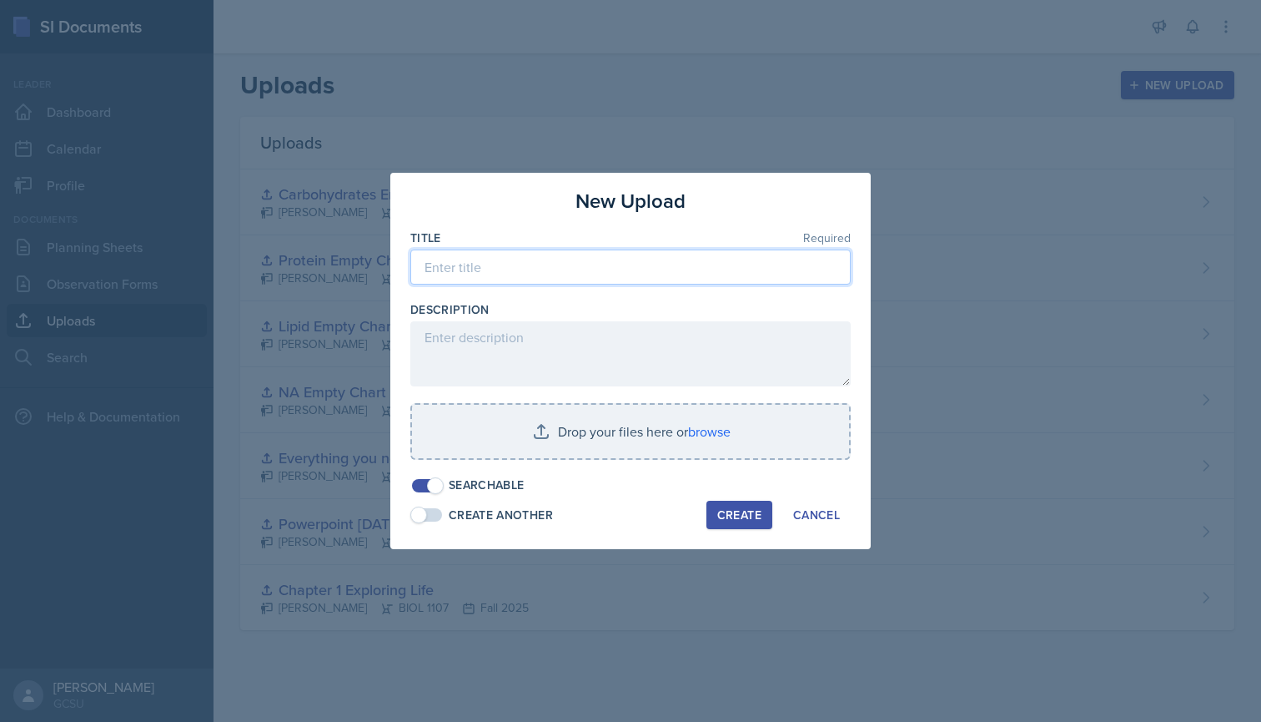
click at [551, 273] on input at bounding box center [630, 266] width 440 height 35
type input "D"
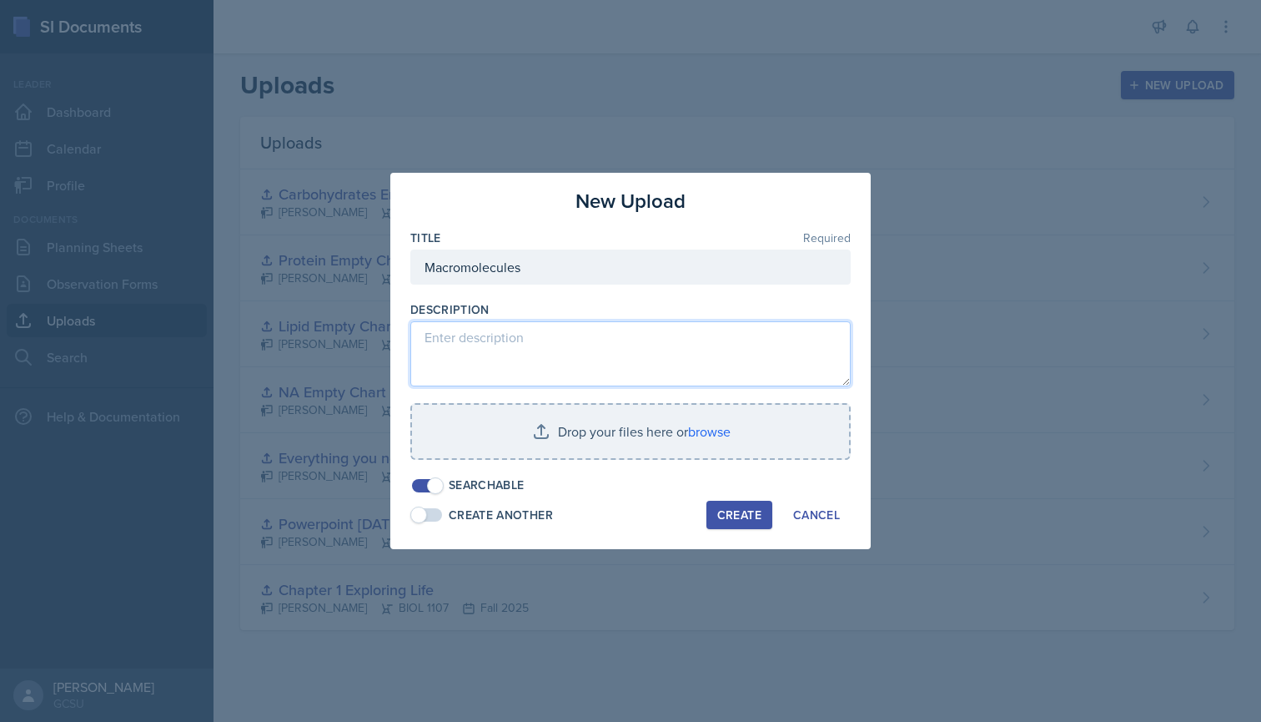
drag, startPoint x: 551, startPoint y: 273, endPoint x: 524, endPoint y: 340, distance: 73.0
click at [524, 340] on textarea at bounding box center [630, 353] width 440 height 65
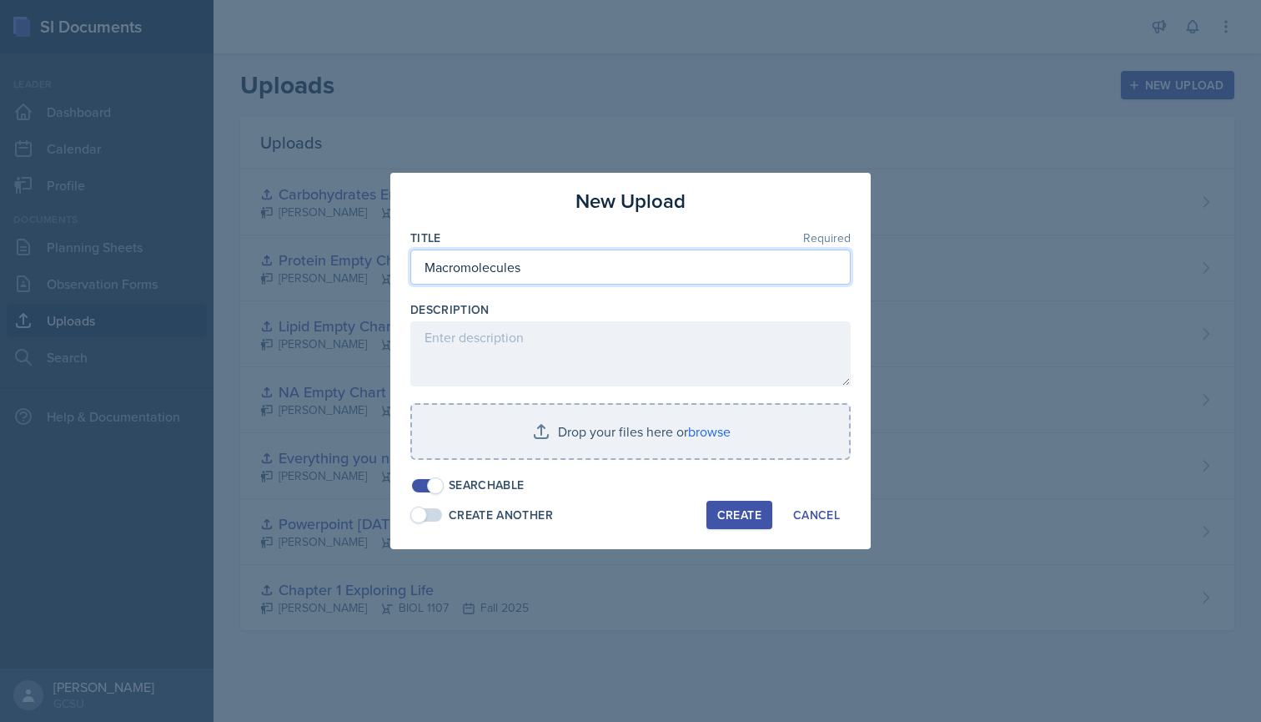
click at [569, 254] on input "Macromolecules" at bounding box center [630, 266] width 440 height 35
click at [568, 263] on input "Macromolecules" at bounding box center [630, 266] width 440 height 35
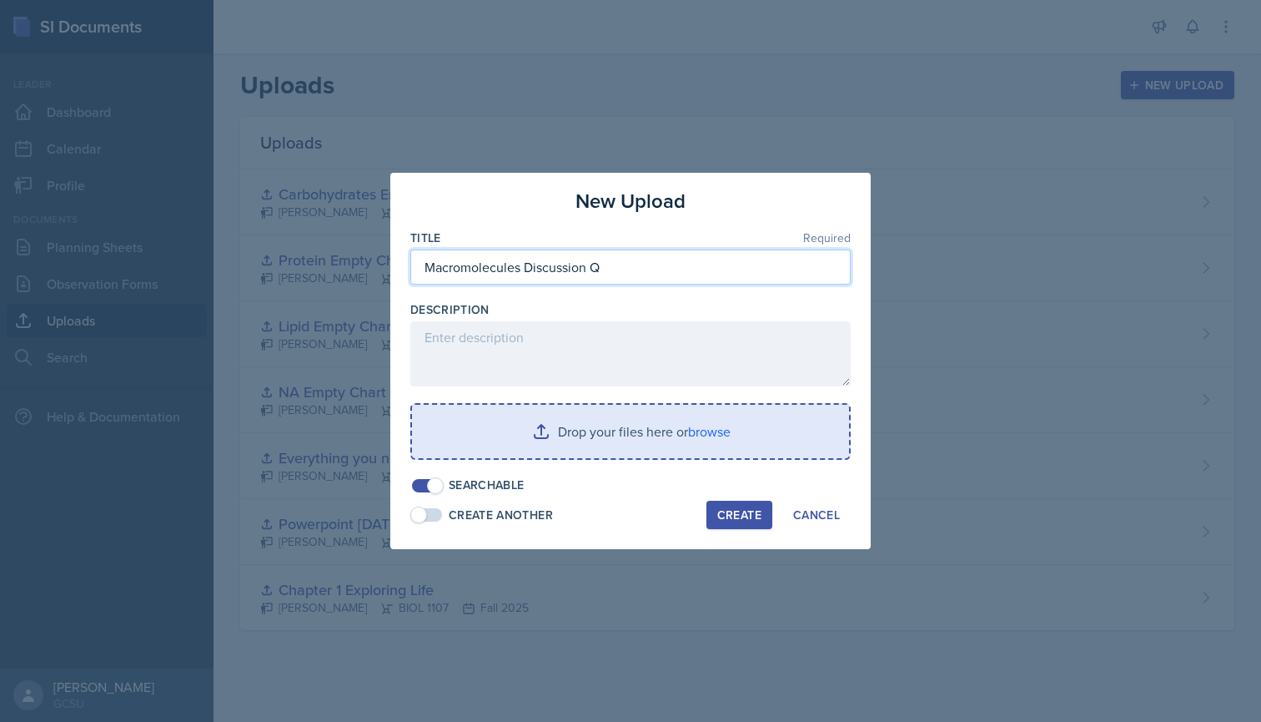
type input "Macromolecules Discussion Q"
click at [682, 435] on input "file" at bounding box center [630, 431] width 437 height 53
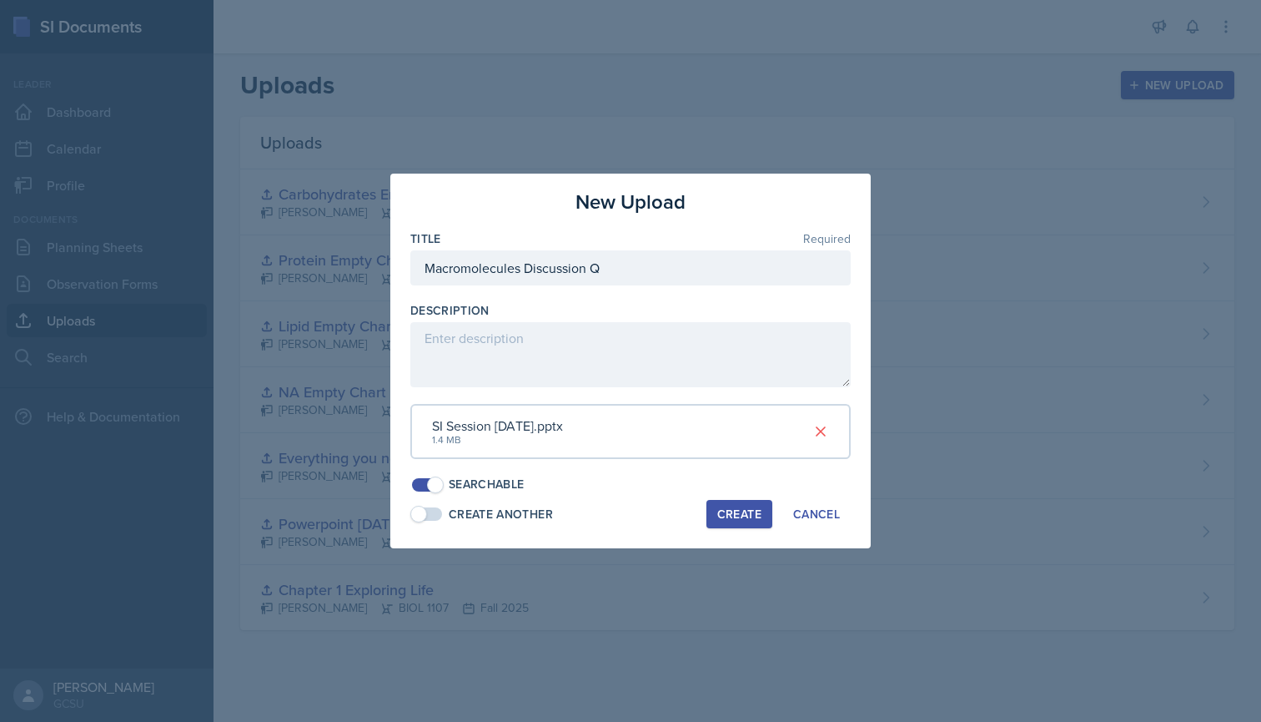
click at [744, 511] on div "Create" at bounding box center [739, 513] width 44 height 13
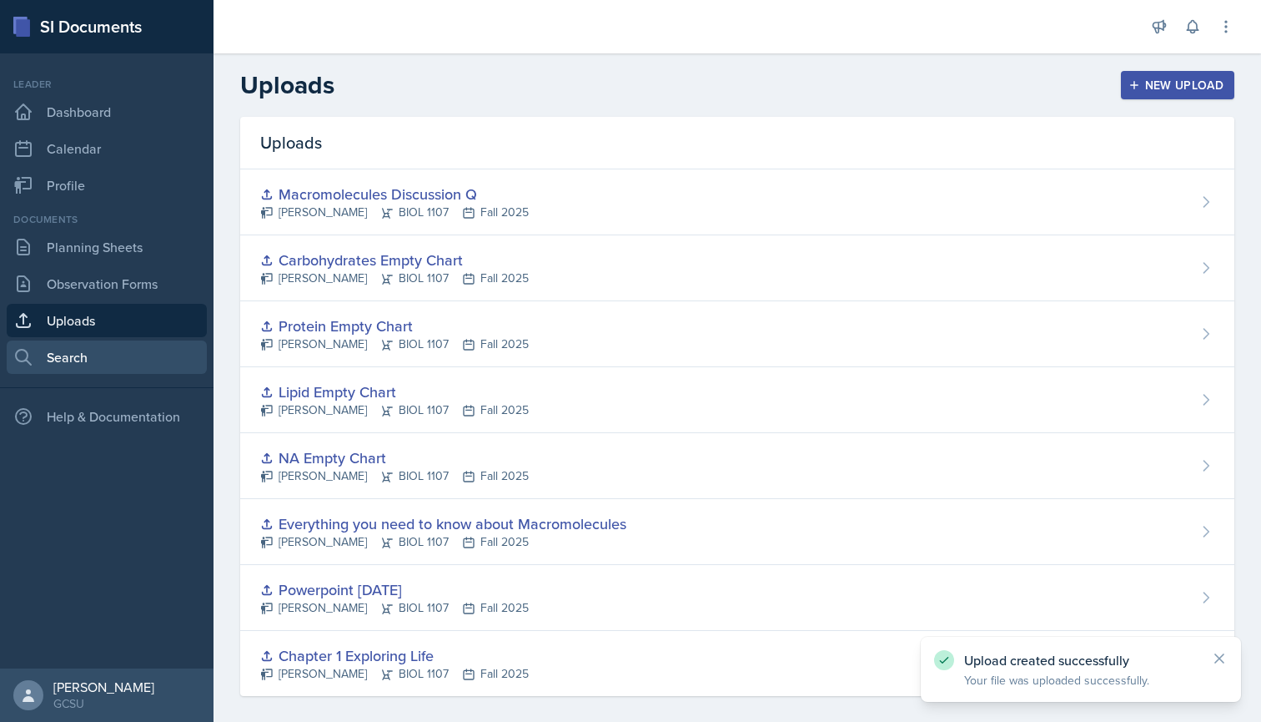
click at [50, 354] on link "Search" at bounding box center [107, 356] width 200 height 33
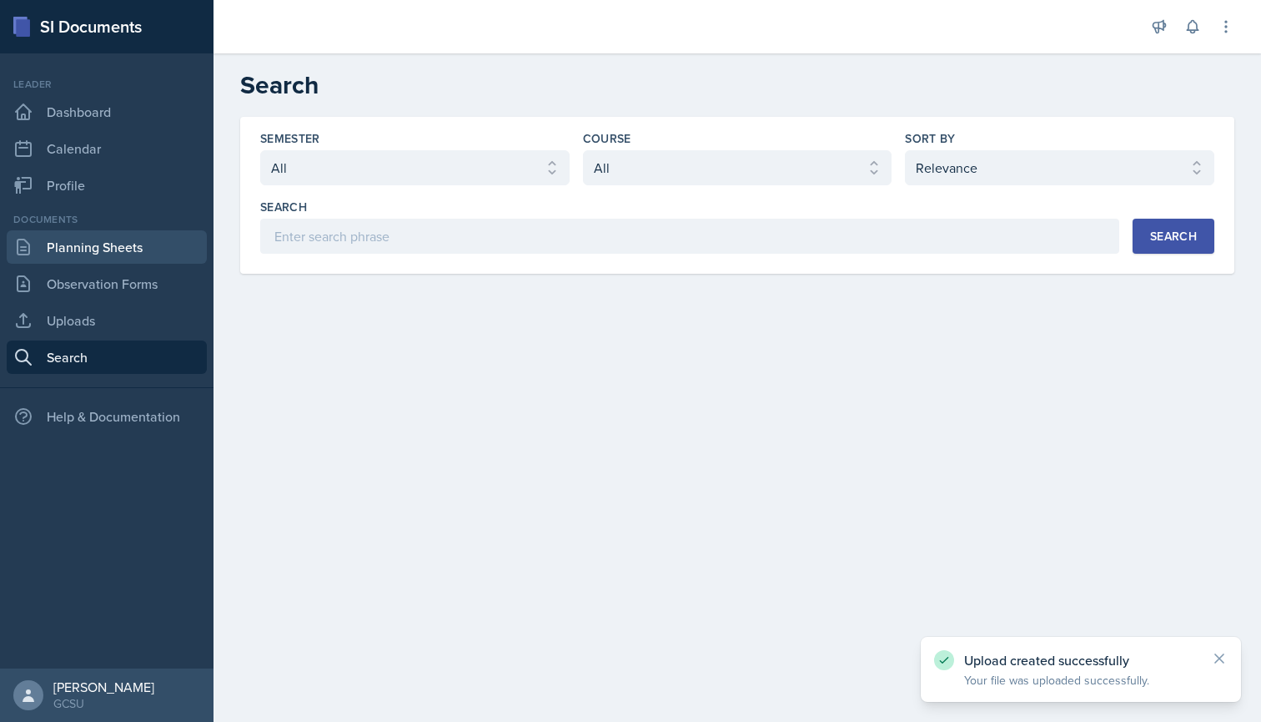
click at [108, 242] on link "Planning Sheets" at bounding box center [107, 246] width 200 height 33
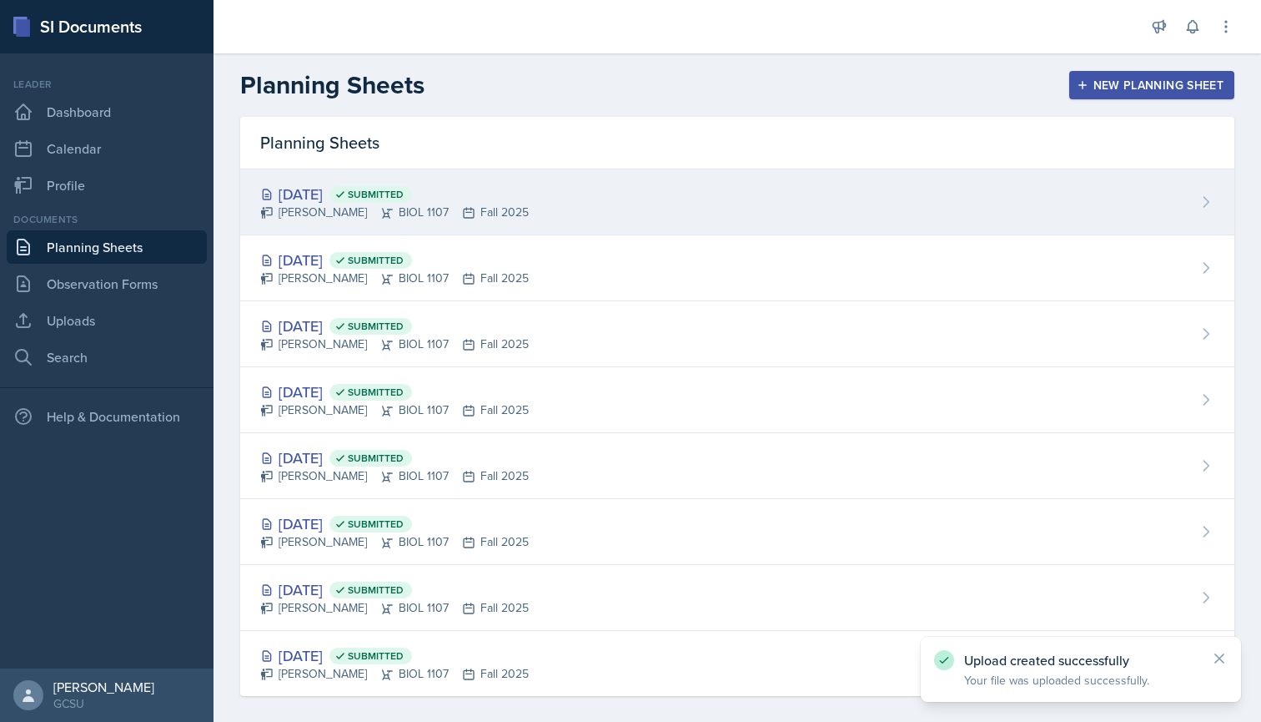
click at [818, 188] on div "Sep 18th, 2025 Submitted Caleb Provenzano BIOL 1107 Fall 2025" at bounding box center [737, 202] width 994 height 66
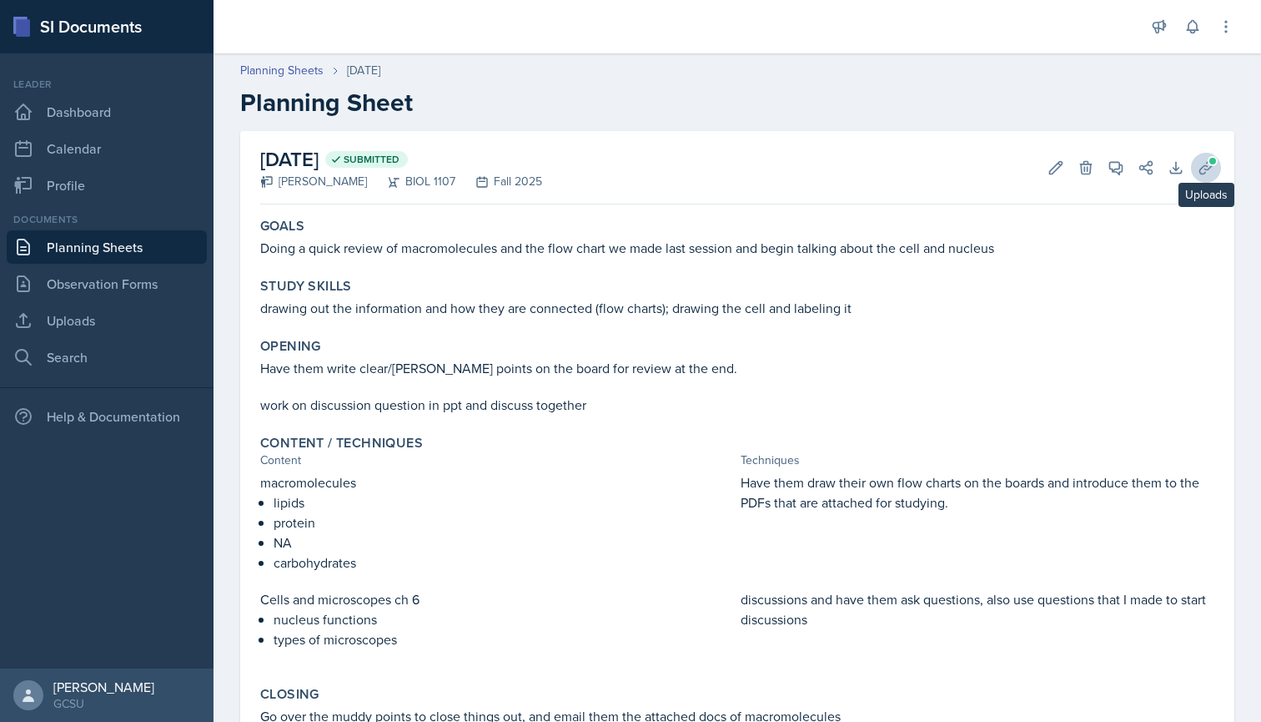
click at [1205, 171] on icon at bounding box center [1206, 167] width 17 height 17
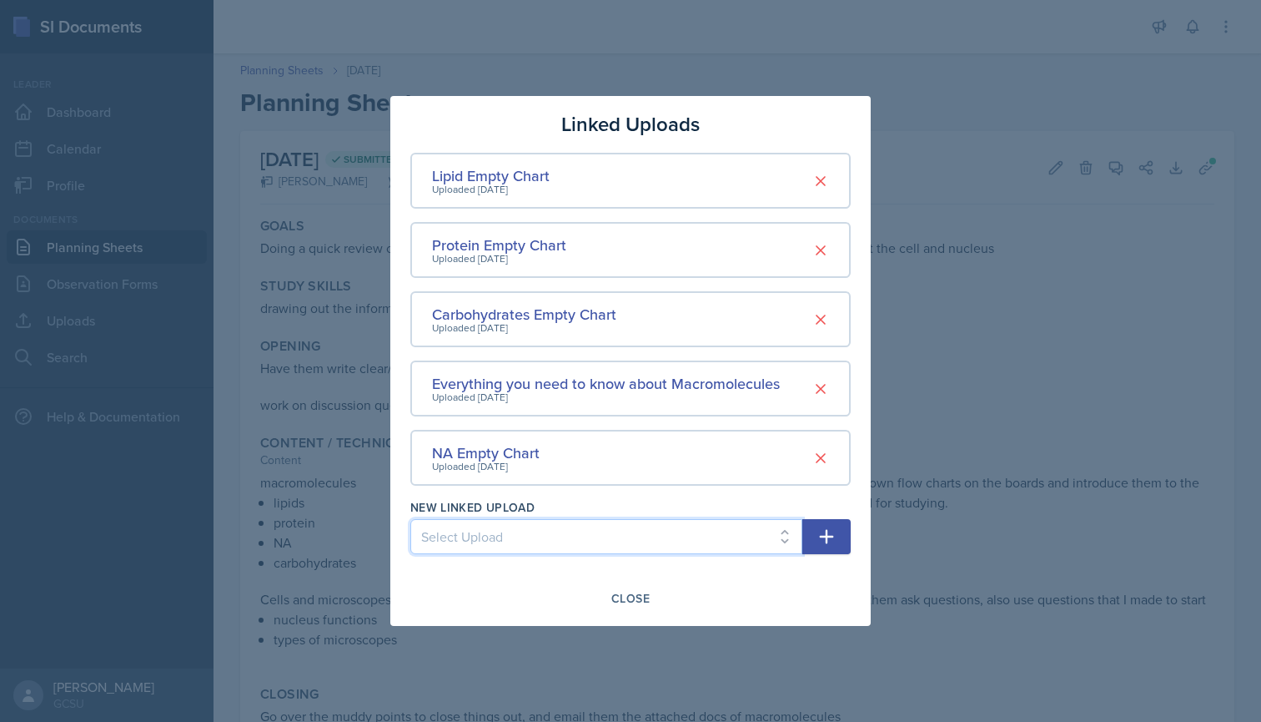
select select "02fd8720-a9aa-4fc4-9522-b8ee5ab6db3a"
click at [807, 550] on button "button" at bounding box center [827, 536] width 48 height 35
select select
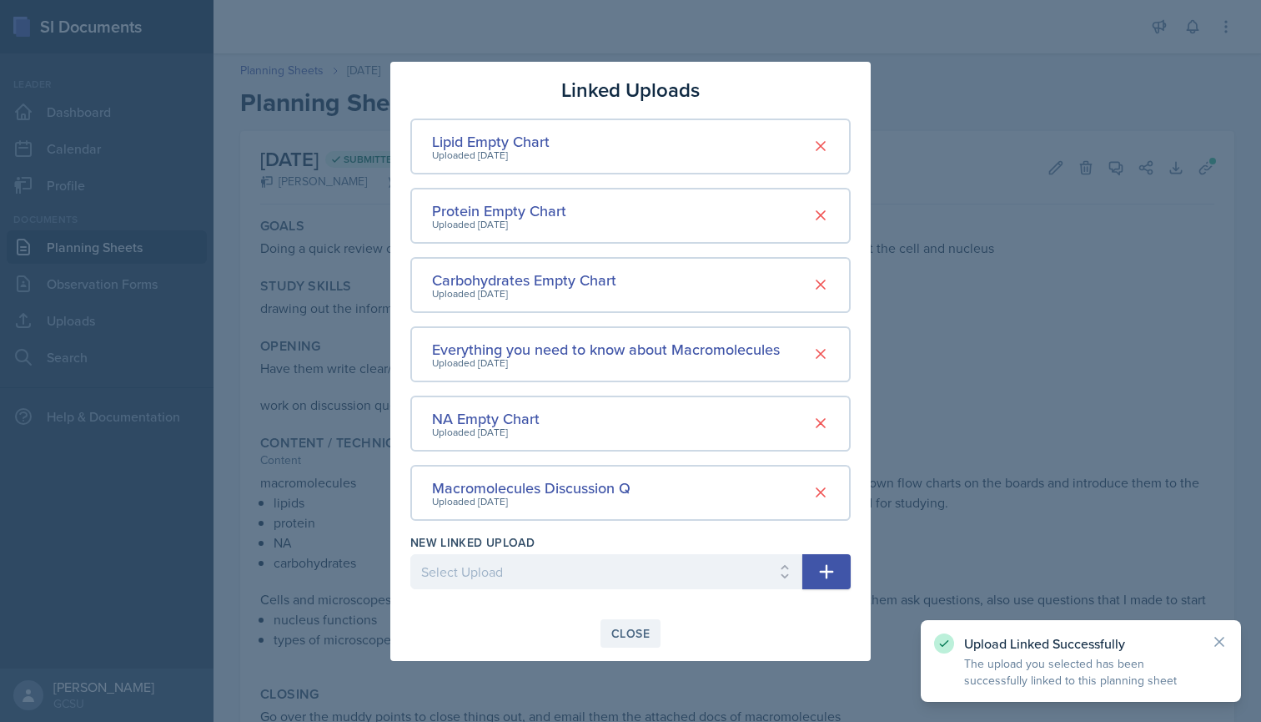
click at [646, 631] on div "Close" at bounding box center [630, 632] width 38 height 13
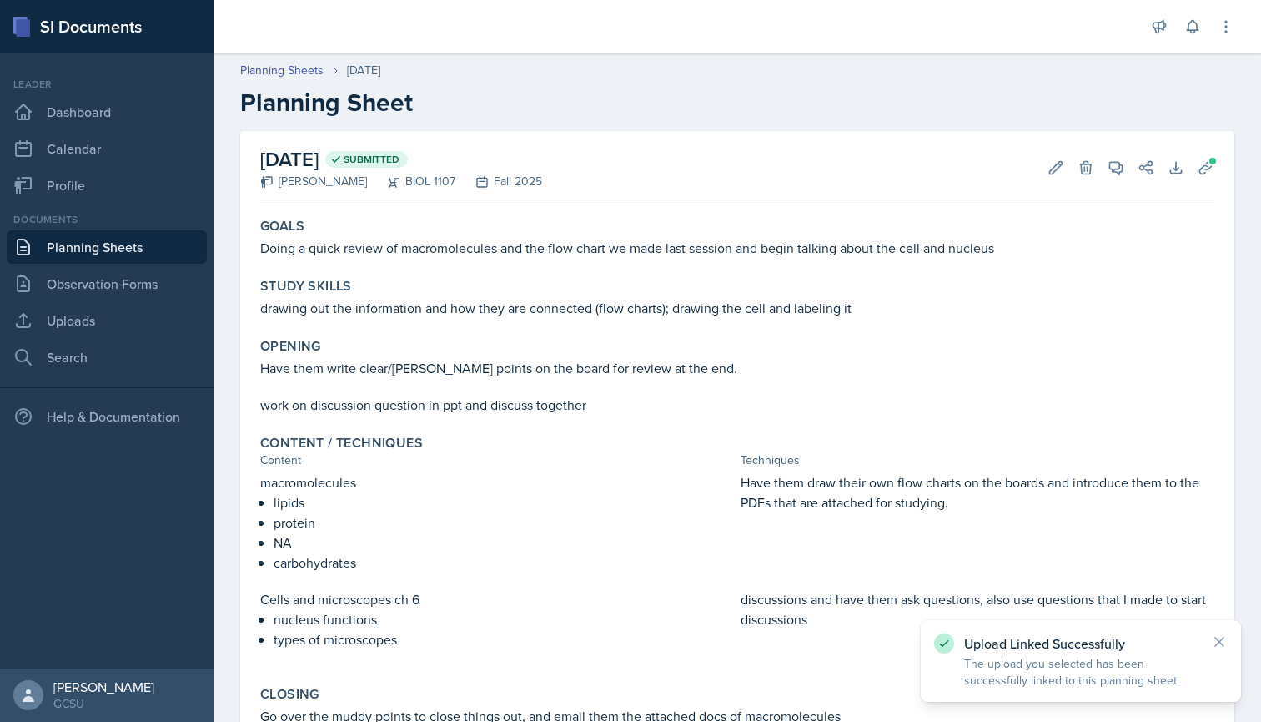
click at [82, 239] on link "Planning Sheets" at bounding box center [107, 246] width 200 height 33
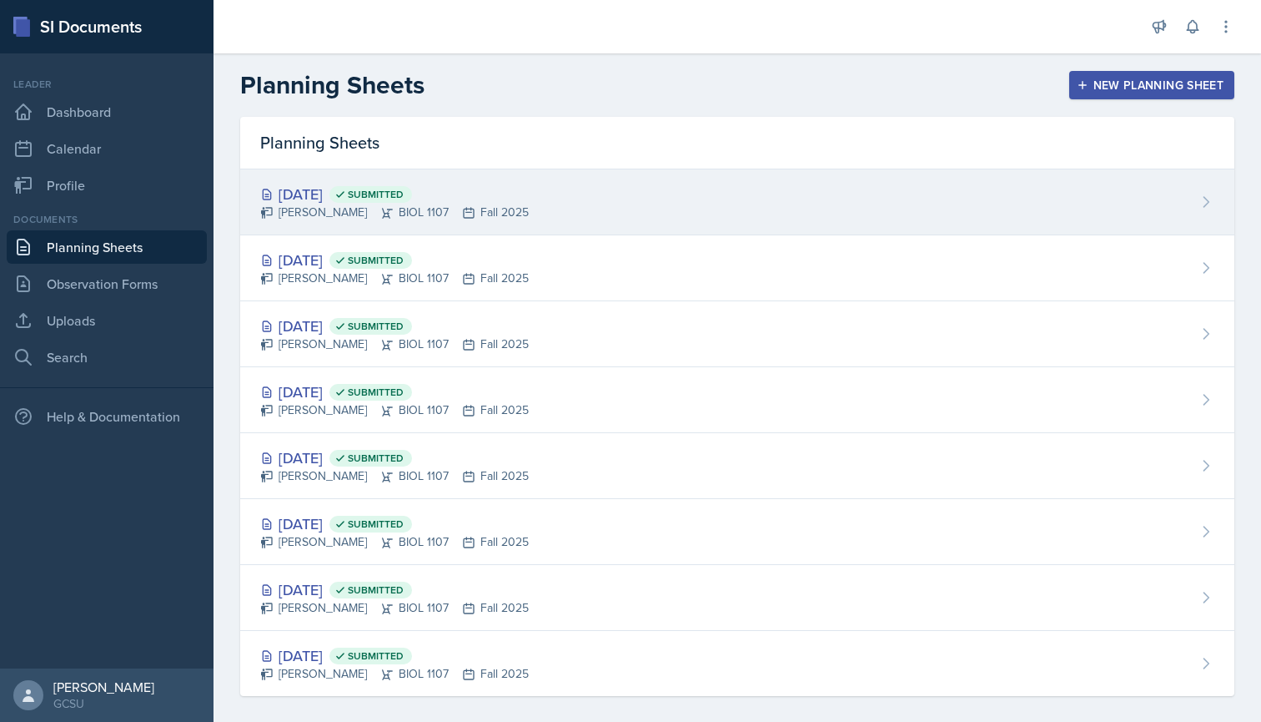
click at [1205, 206] on icon at bounding box center [1207, 202] width 5 height 10
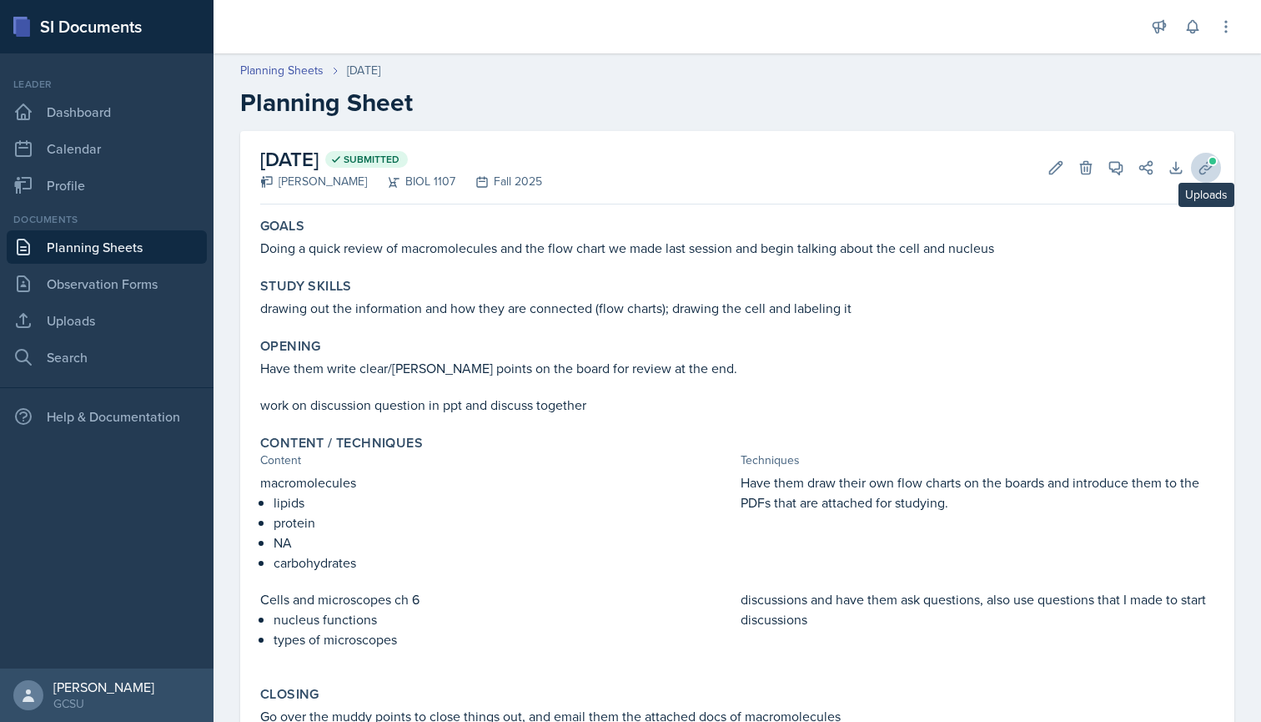
click at [1217, 169] on button "Uploads" at bounding box center [1206, 168] width 30 height 30
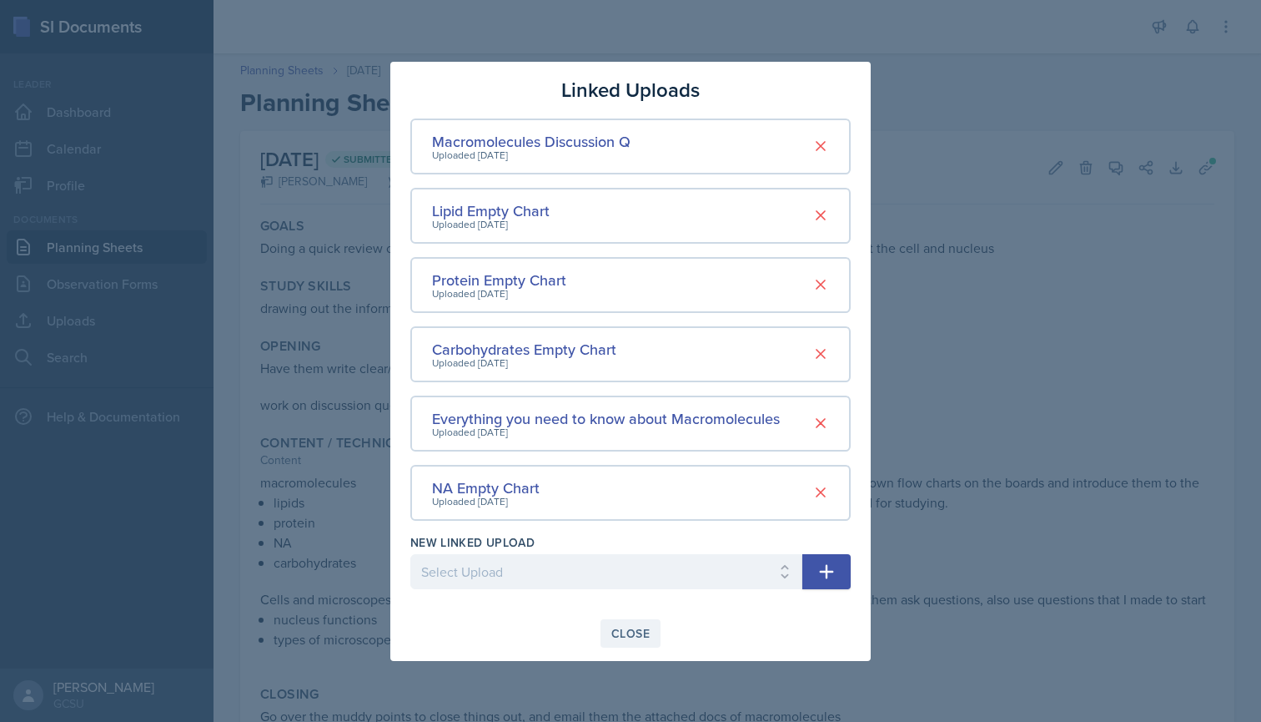
click at [629, 627] on div "Close" at bounding box center [630, 632] width 38 height 13
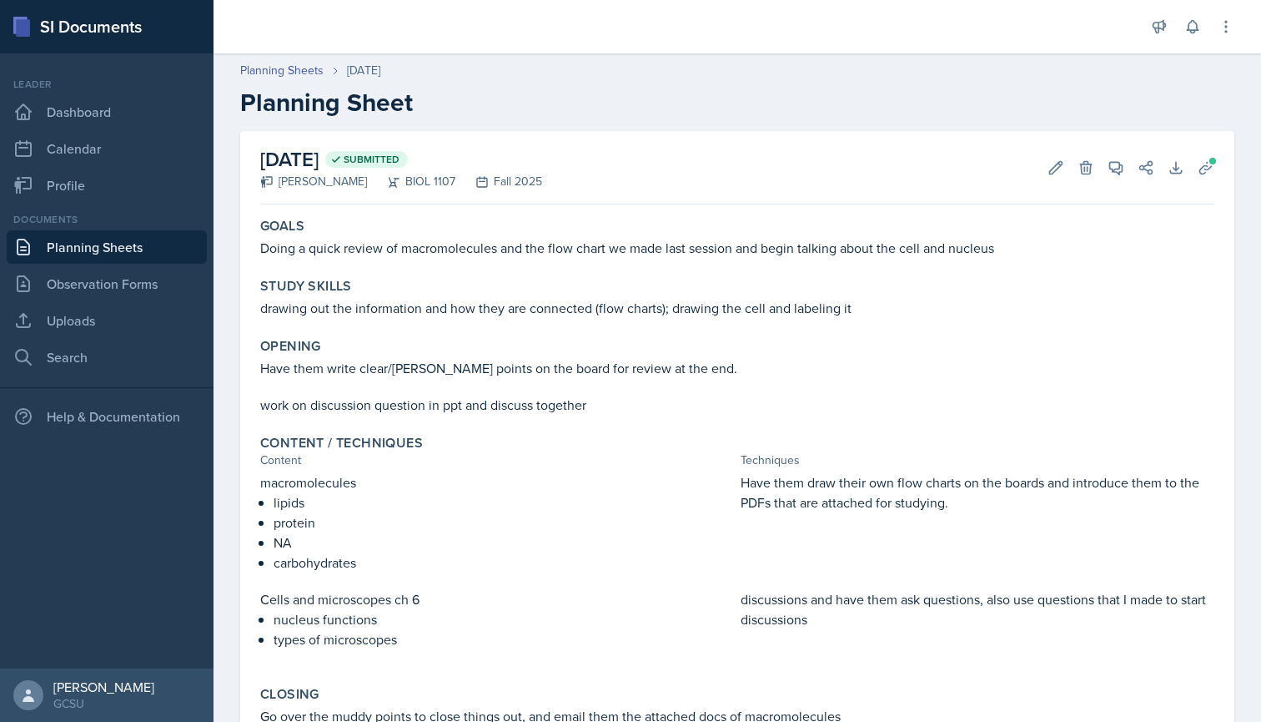
click at [110, 245] on link "Planning Sheets" at bounding box center [107, 246] width 200 height 33
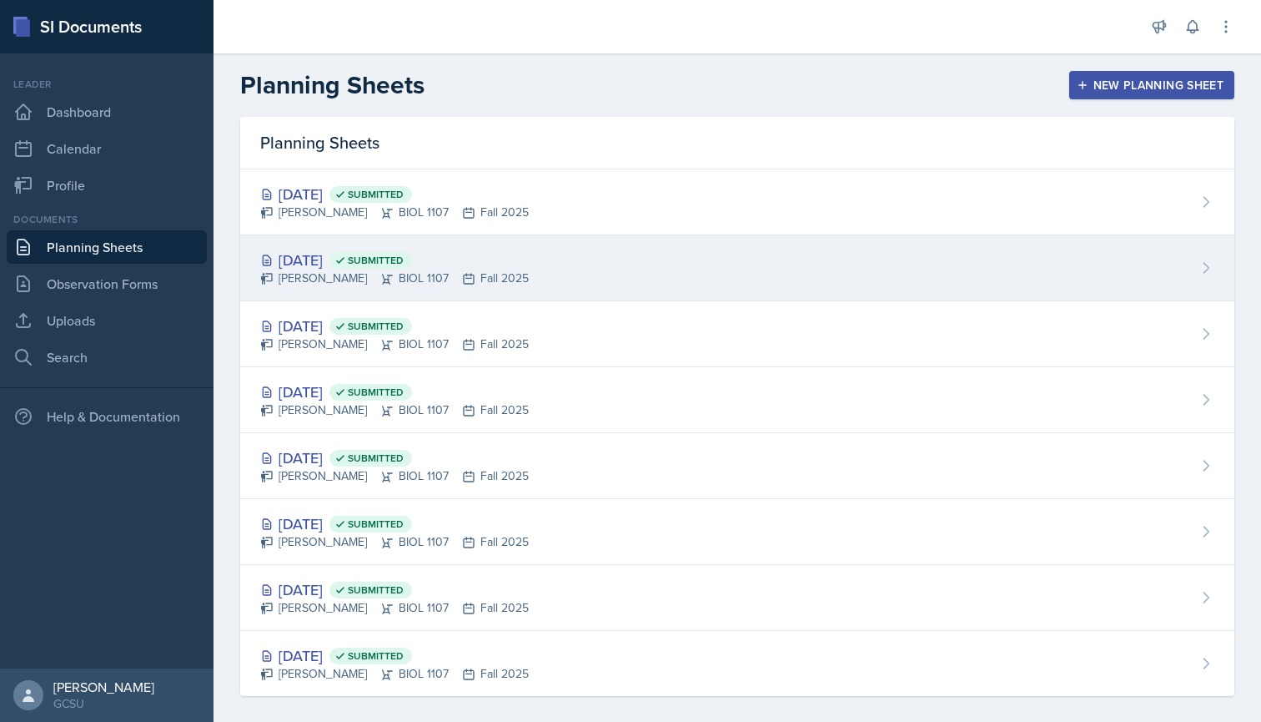
click at [1200, 264] on icon at bounding box center [1206, 267] width 17 height 17
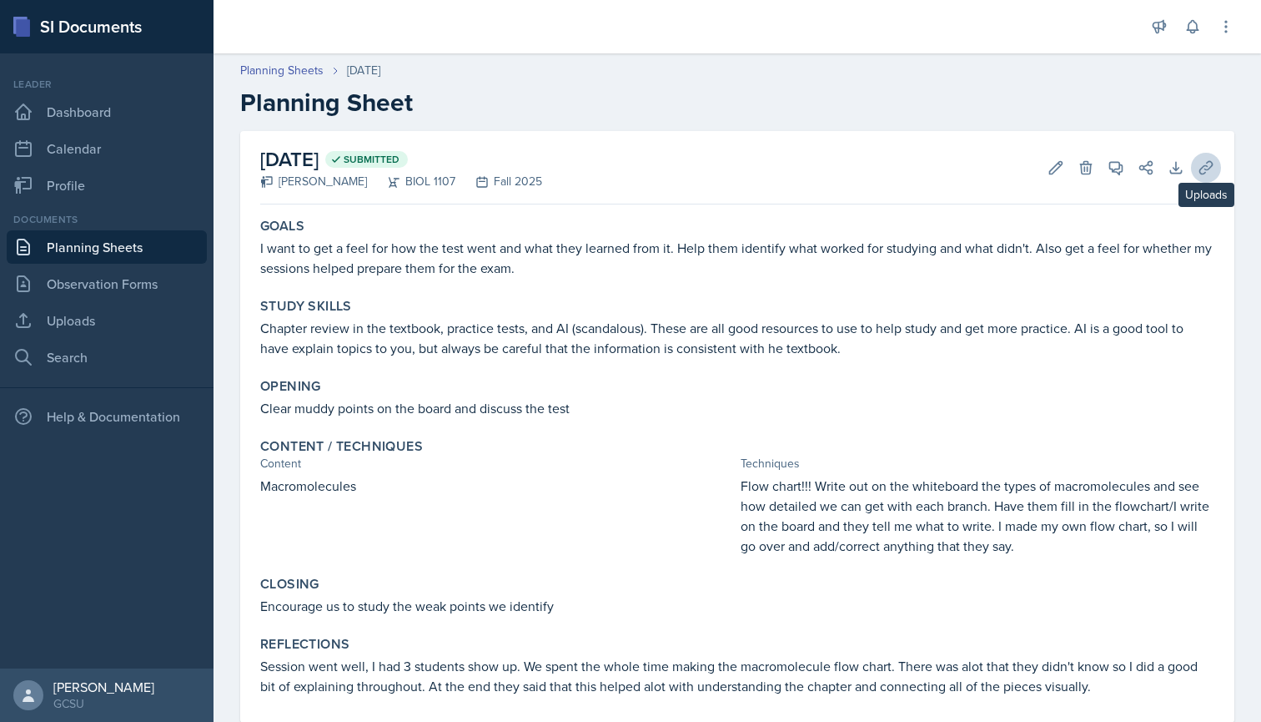
click at [1200, 160] on icon at bounding box center [1206, 167] width 17 height 17
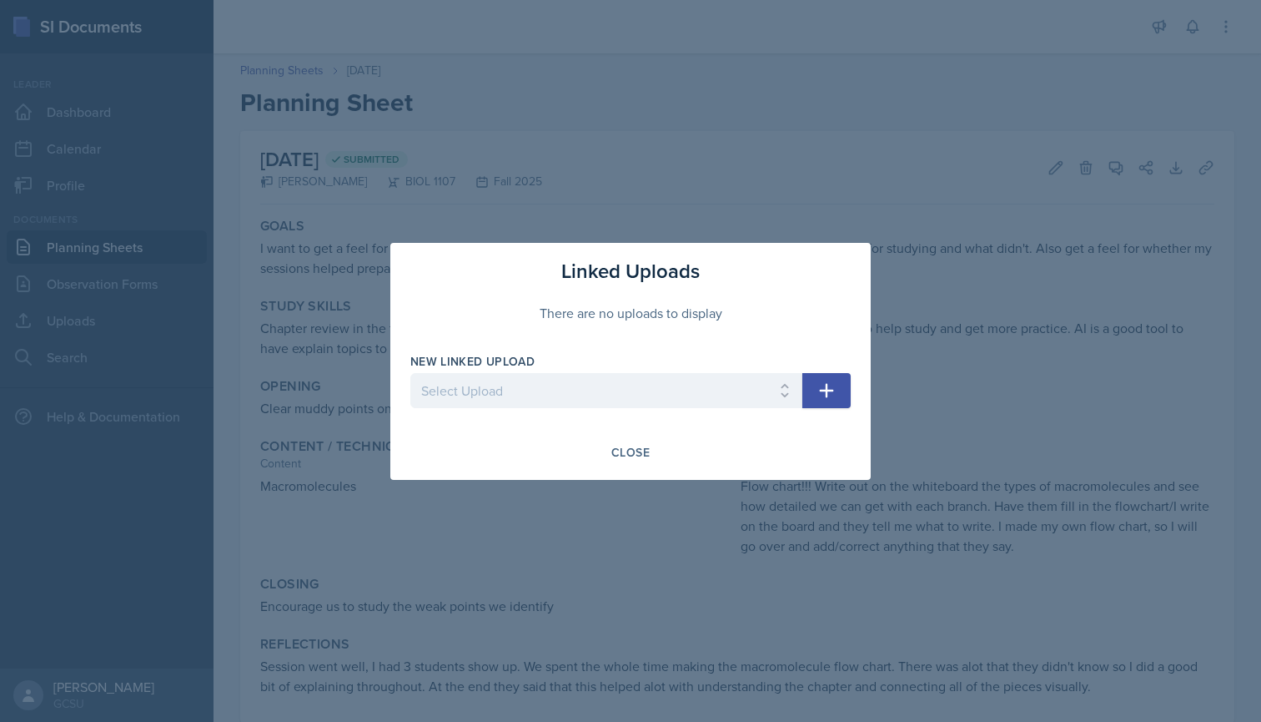
click at [785, 170] on div at bounding box center [630, 361] width 1261 height 722
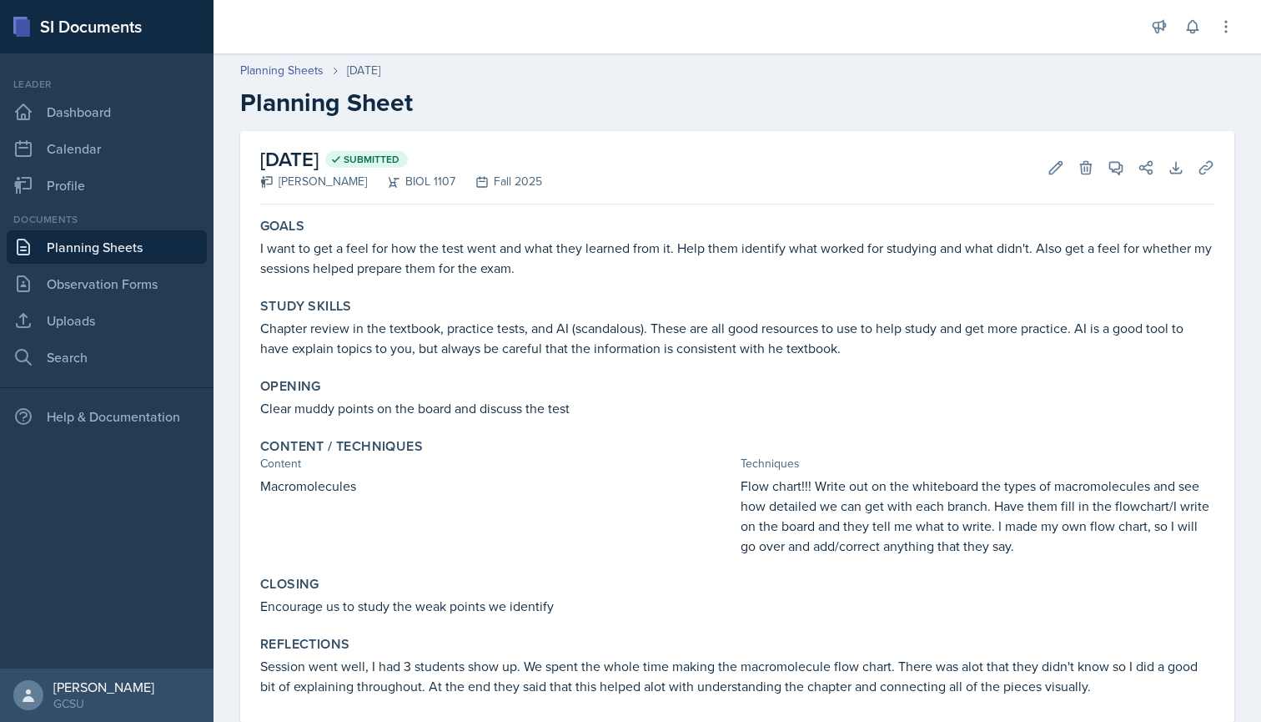
click at [106, 249] on link "Planning Sheets" at bounding box center [107, 246] width 200 height 33
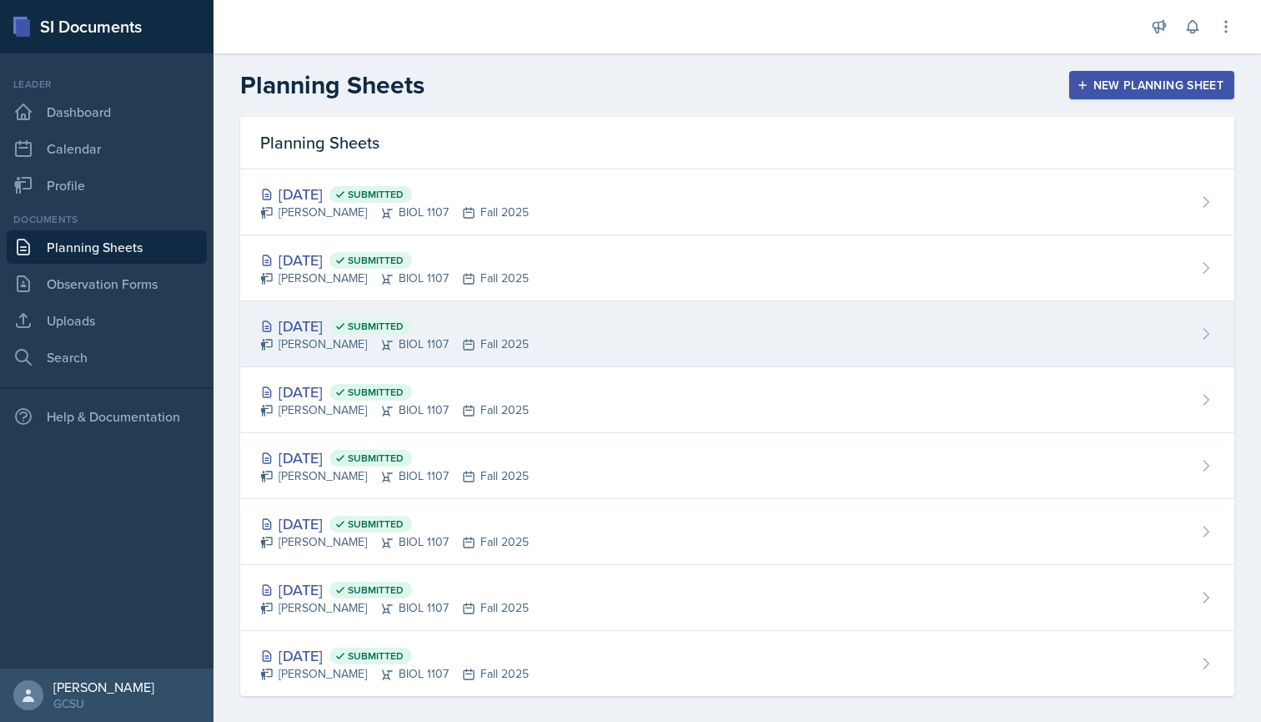
click at [1150, 335] on div "Sep 11th, 2025 Submitted Caleb Provenzano BIOL 1107 Fall 2025" at bounding box center [737, 334] width 994 height 66
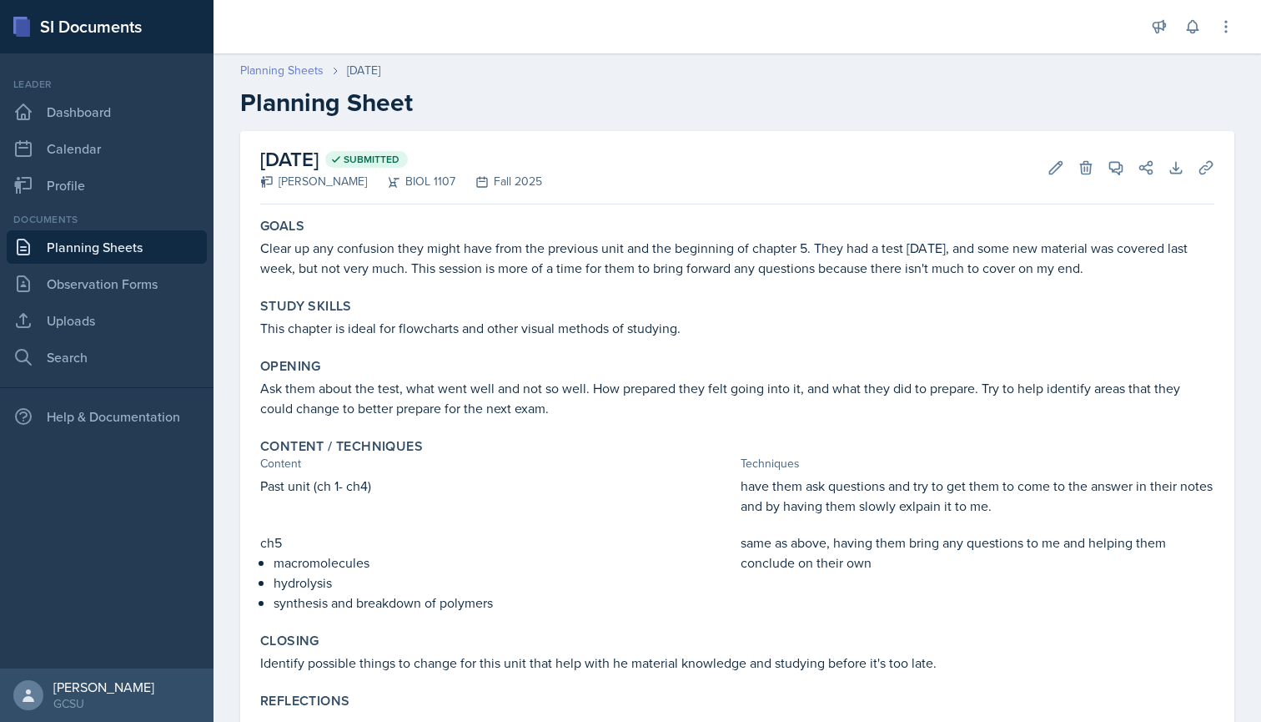
click at [309, 70] on link "Planning Sheets" at bounding box center [281, 71] width 83 height 18
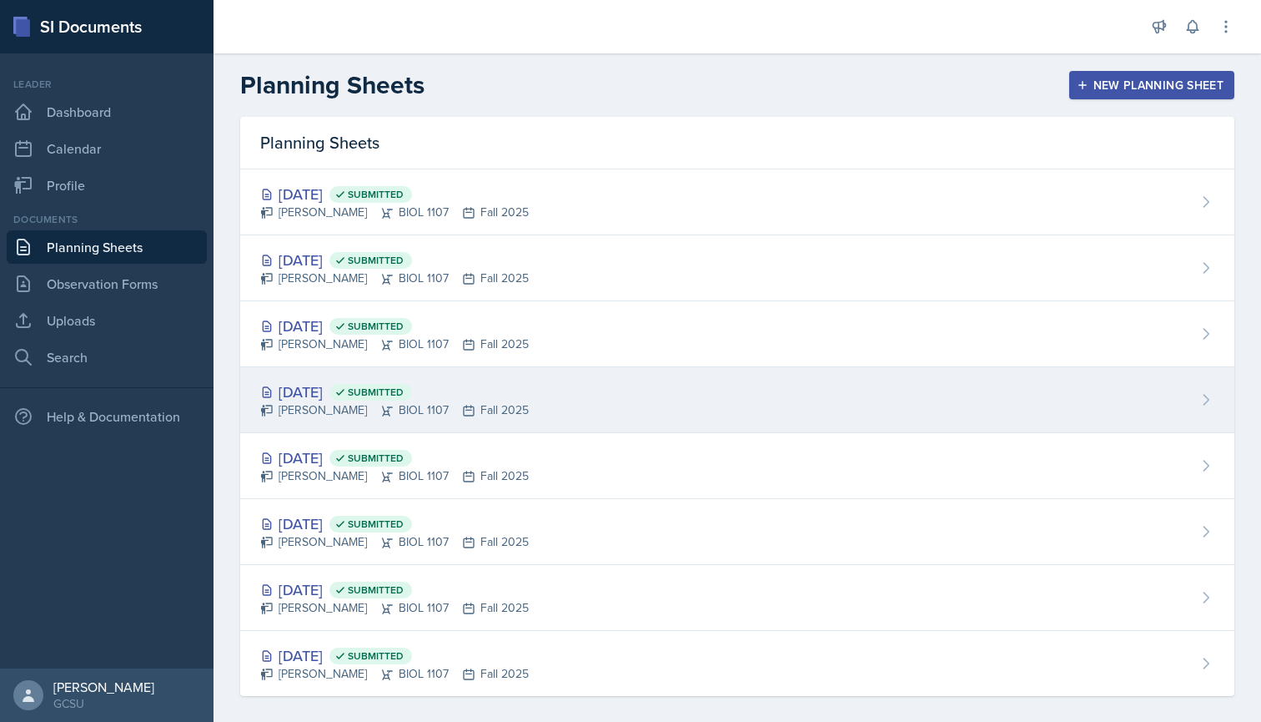
click at [365, 403] on div "Caleb Provenzano BIOL 1107 Fall 2025" at bounding box center [394, 410] width 269 height 18
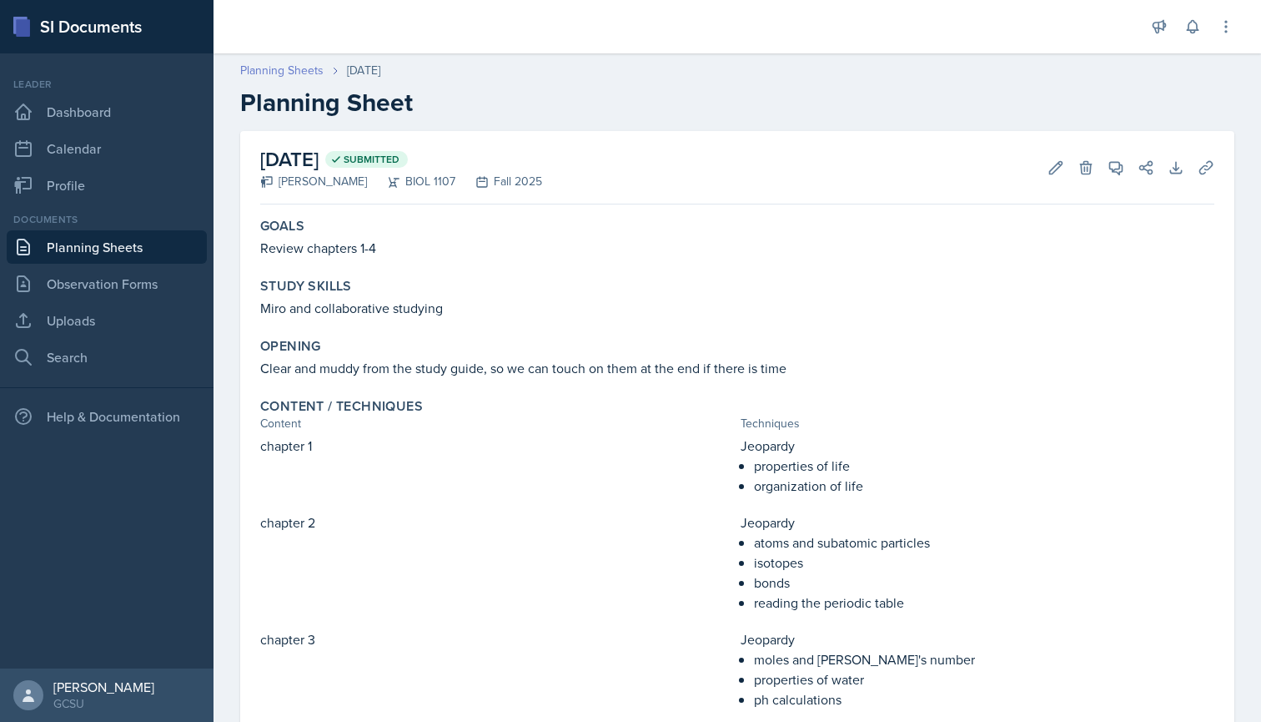
click at [294, 66] on link "Planning Sheets" at bounding box center [281, 71] width 83 height 18
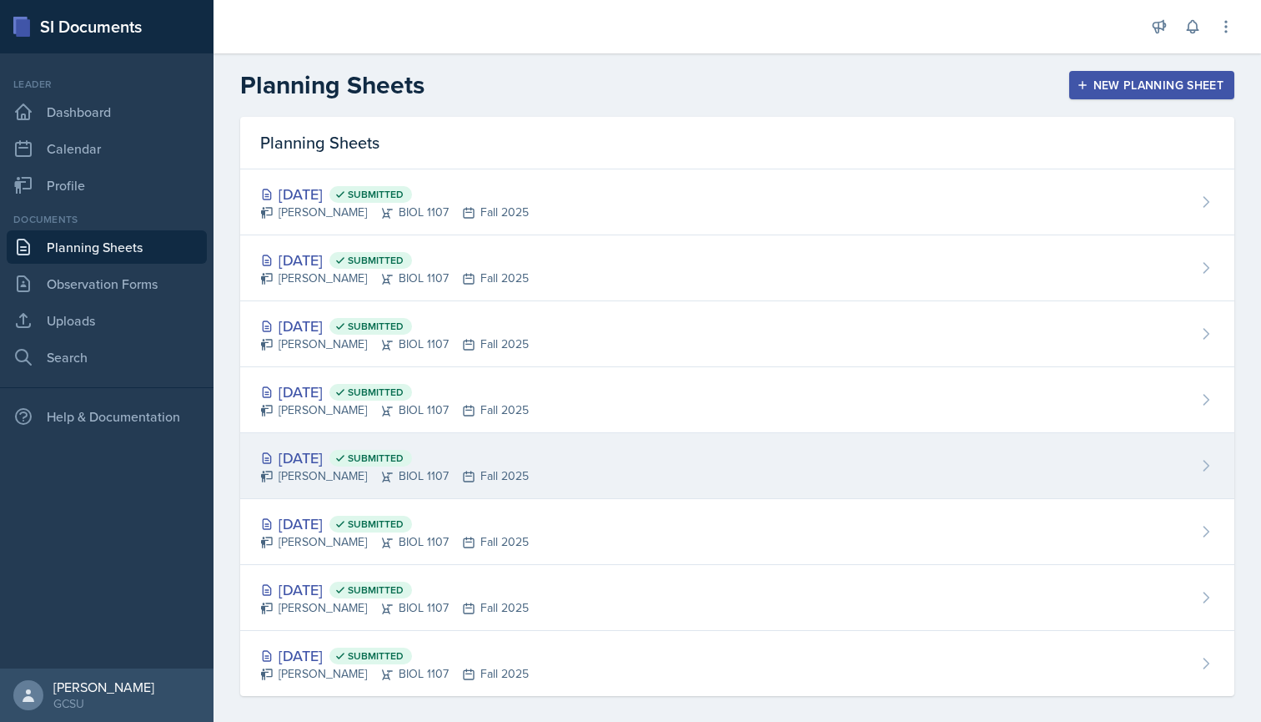
click at [332, 436] on div "Sep 4th, 2025 Submitted Caleb Provenzano BIOL 1107 Fall 2025" at bounding box center [737, 466] width 994 height 66
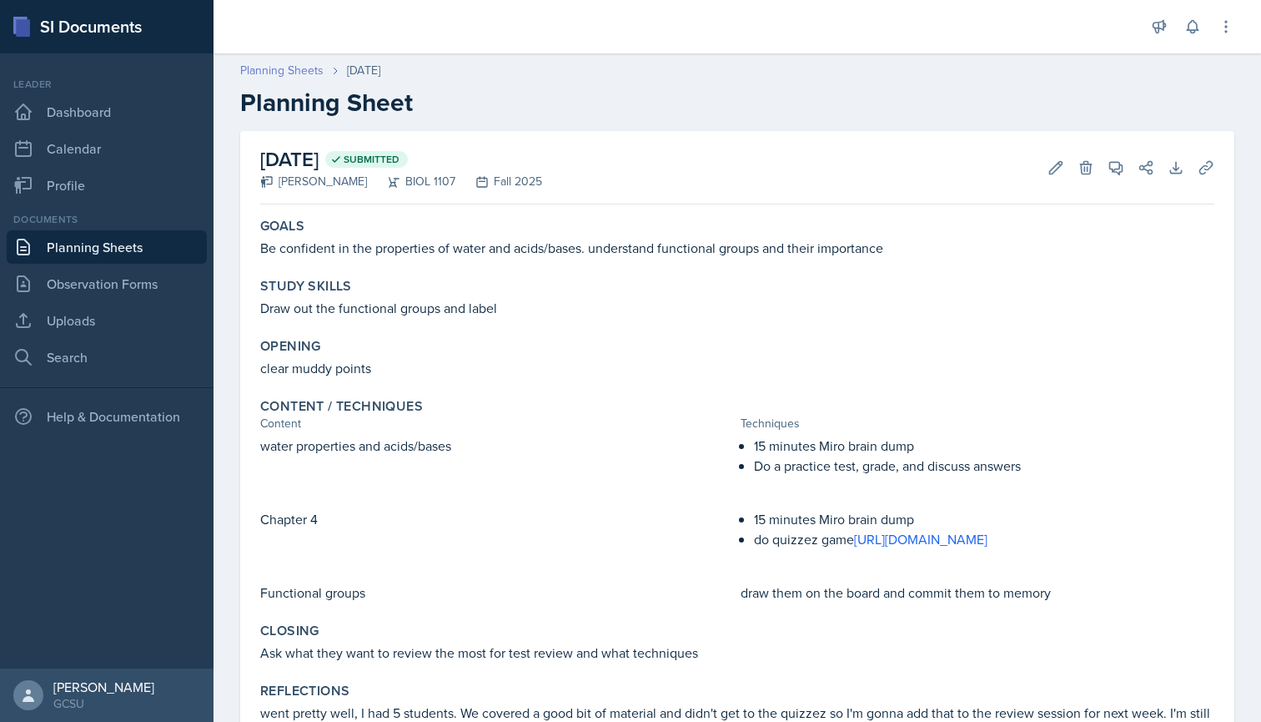
click at [309, 74] on link "Planning Sheets" at bounding box center [281, 71] width 83 height 18
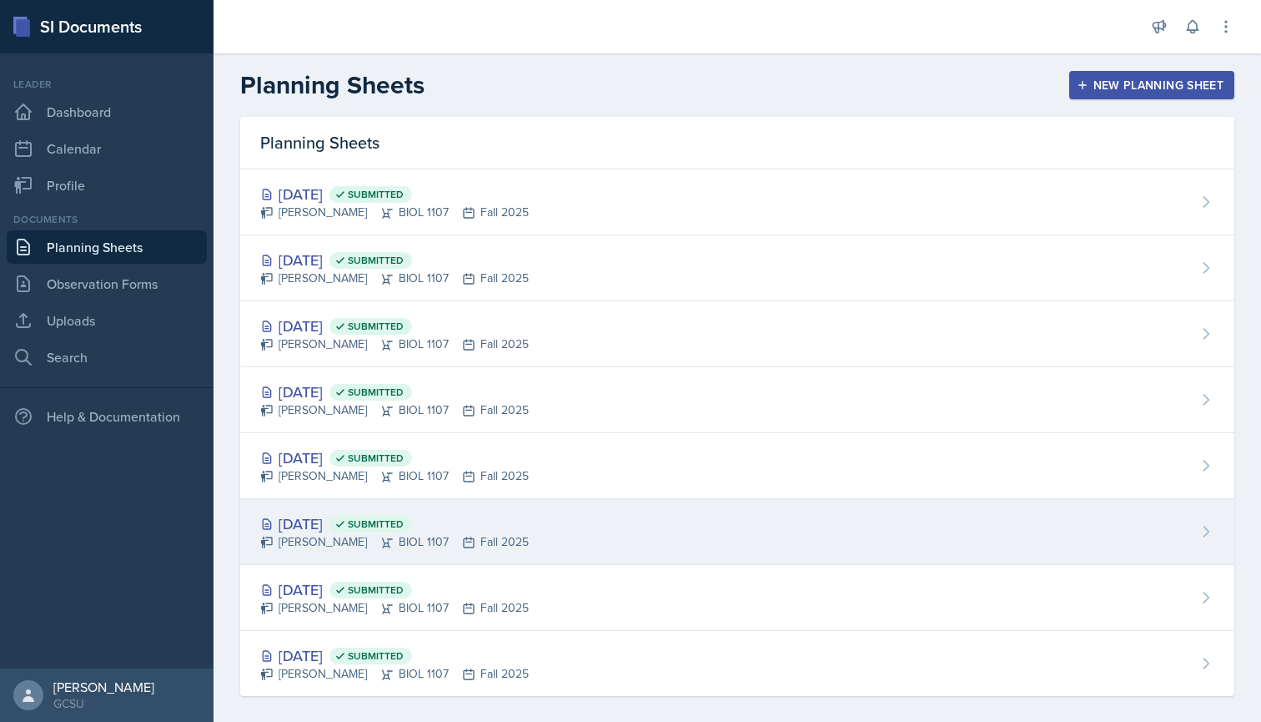
click at [329, 517] on div "Sep 2nd, 2025 Submitted" at bounding box center [394, 523] width 269 height 23
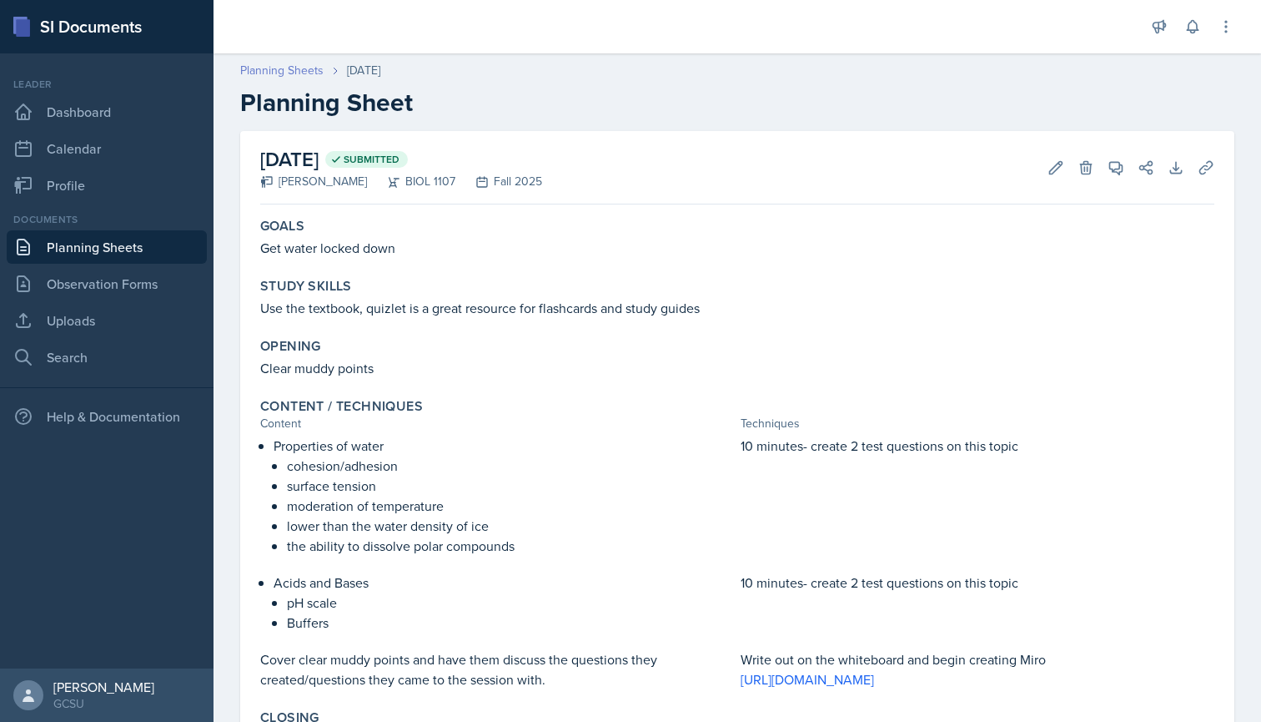
click at [283, 78] on link "Planning Sheets" at bounding box center [281, 71] width 83 height 18
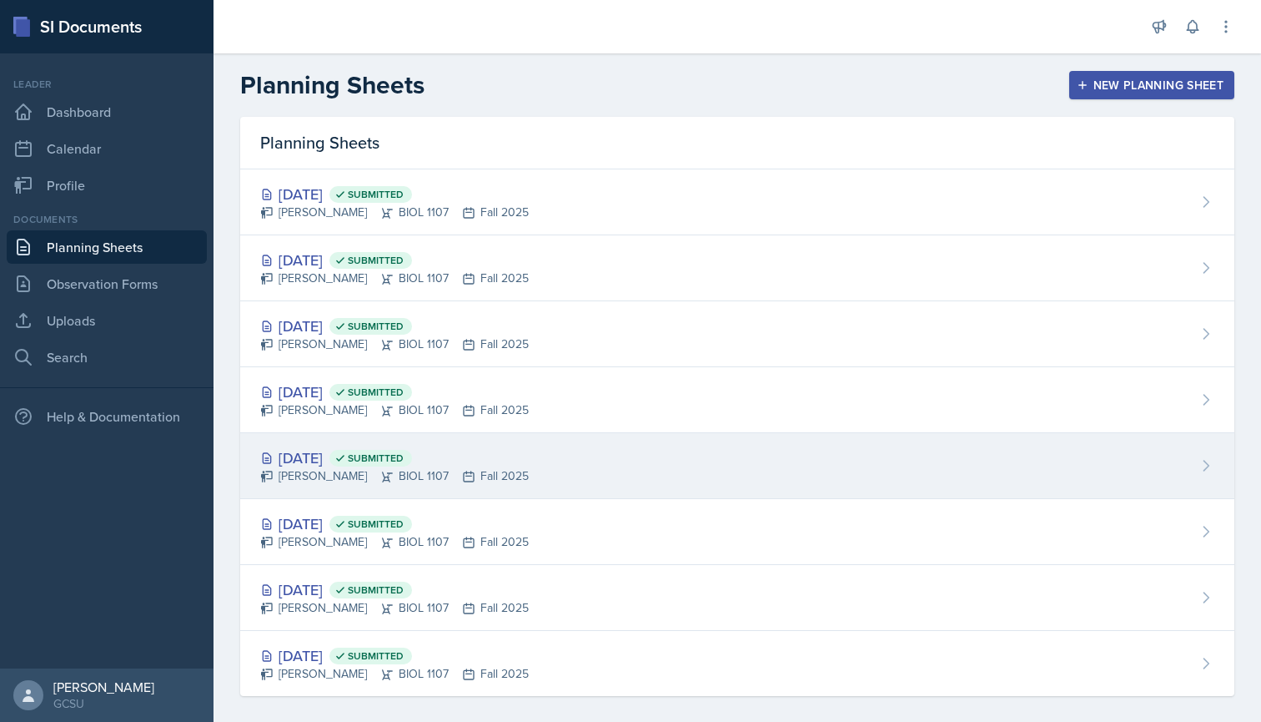
click at [330, 458] on div "Sep 4th, 2025 Submitted" at bounding box center [394, 457] width 269 height 23
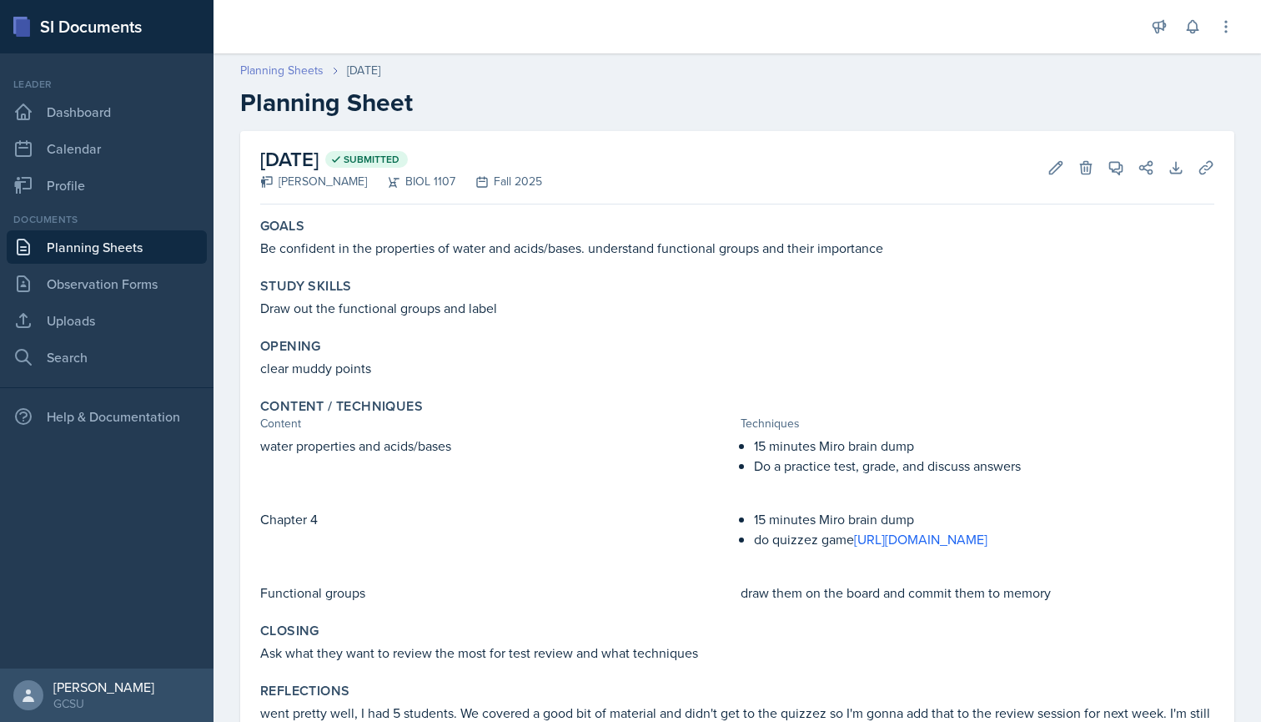
click at [282, 63] on link "Planning Sheets" at bounding box center [281, 71] width 83 height 18
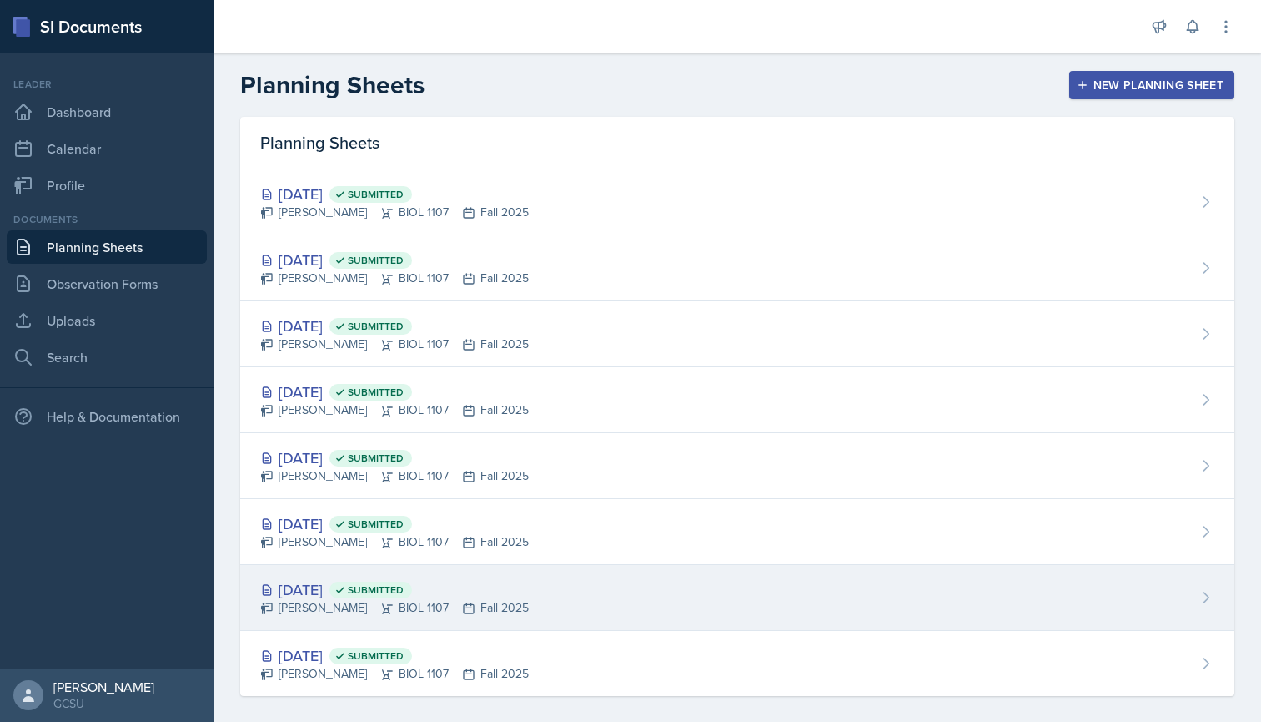
click at [346, 574] on div "Aug 28th, 2025 Submitted Caleb Provenzano BIOL 1107 Fall 2025" at bounding box center [737, 598] width 994 height 66
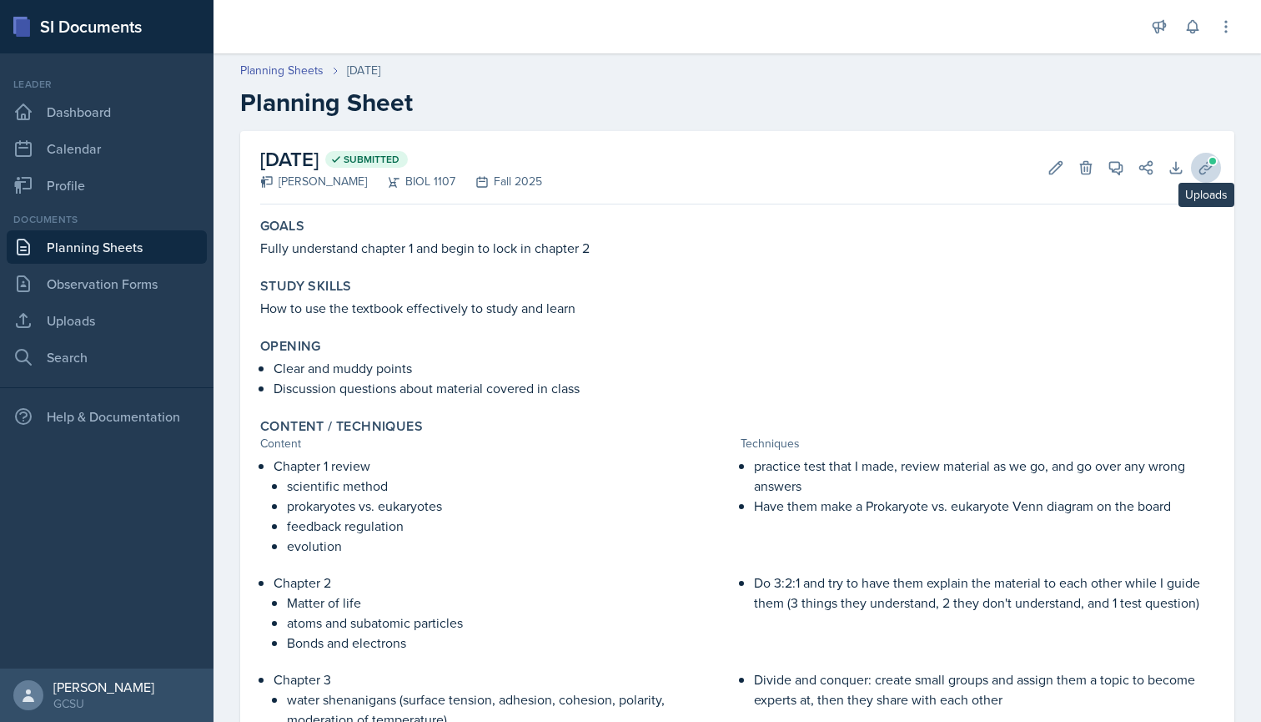
click at [1213, 178] on button "Uploads" at bounding box center [1206, 168] width 30 height 30
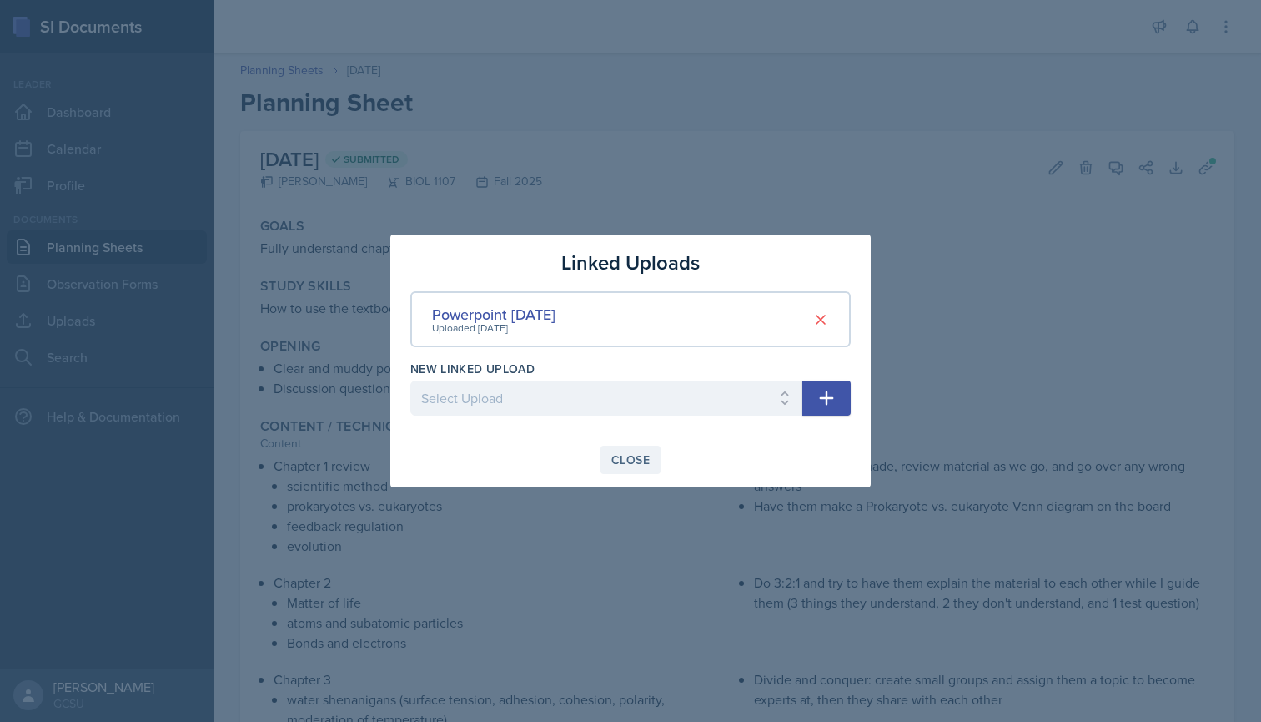
click at [623, 459] on div "Close" at bounding box center [630, 459] width 38 height 13
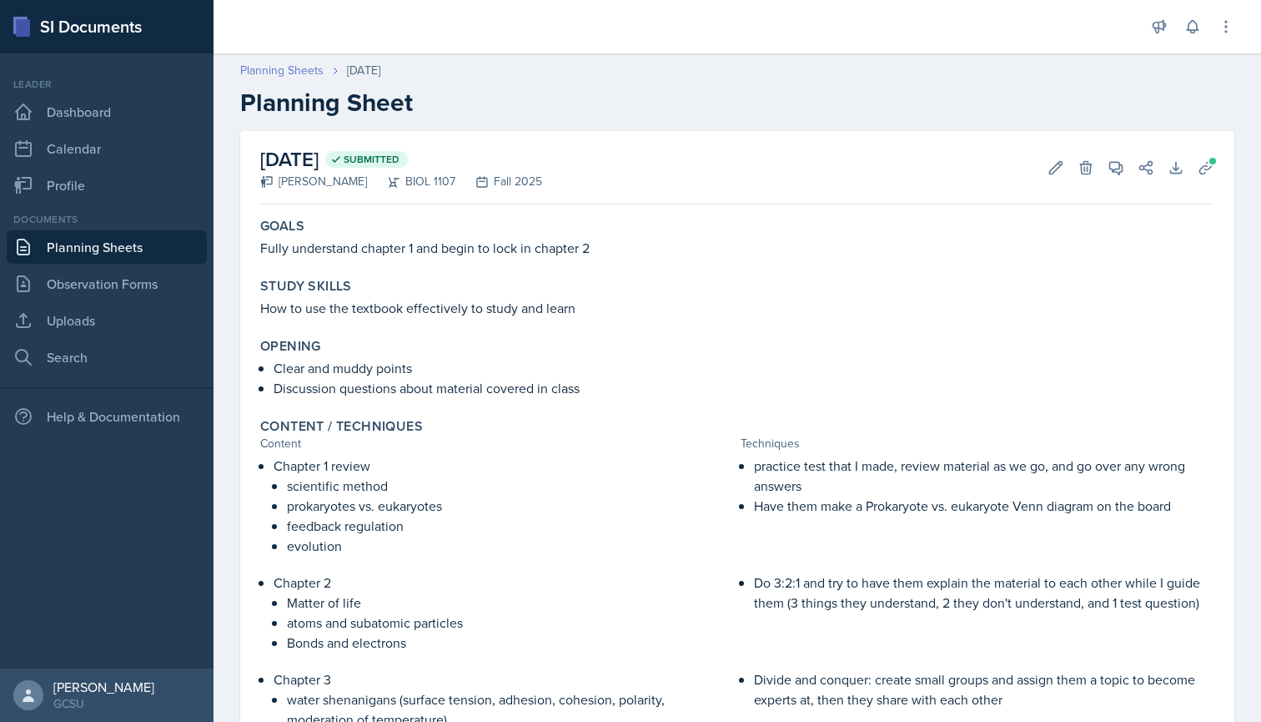
click at [289, 70] on link "Planning Sheets" at bounding box center [281, 71] width 83 height 18
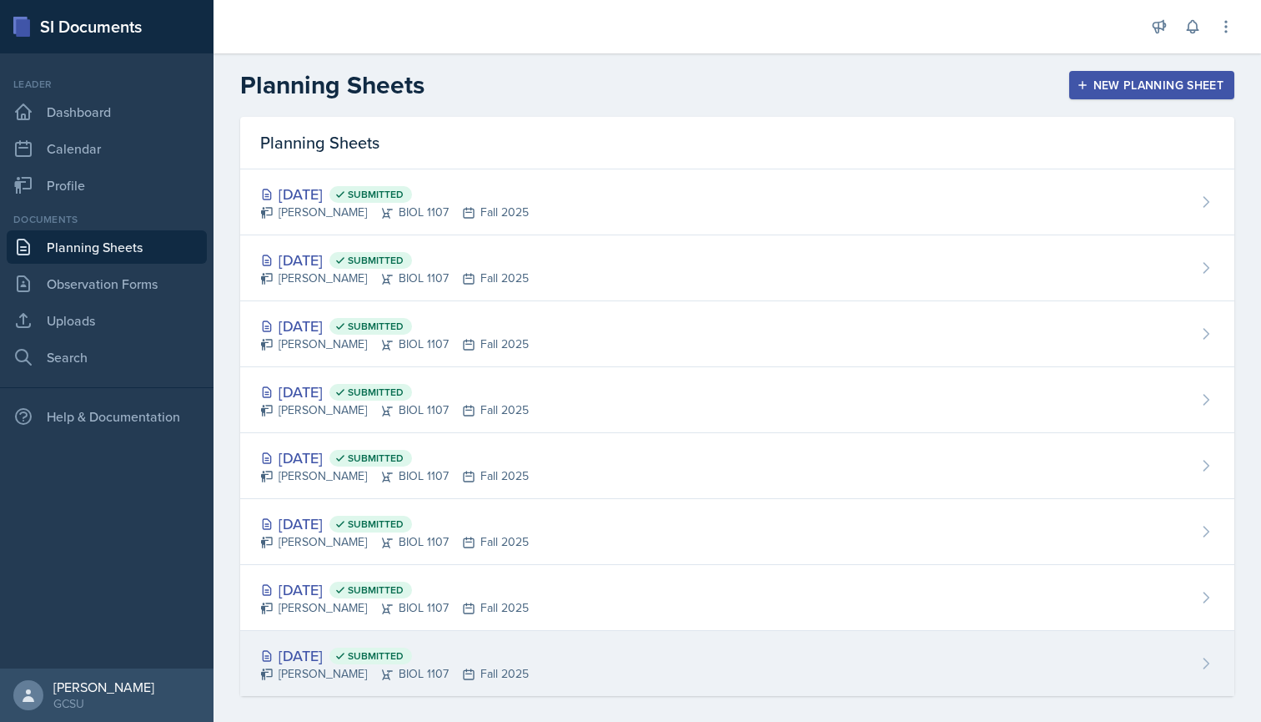
click at [387, 657] on div "Aug 26th, 2025 Submitted" at bounding box center [394, 655] width 269 height 23
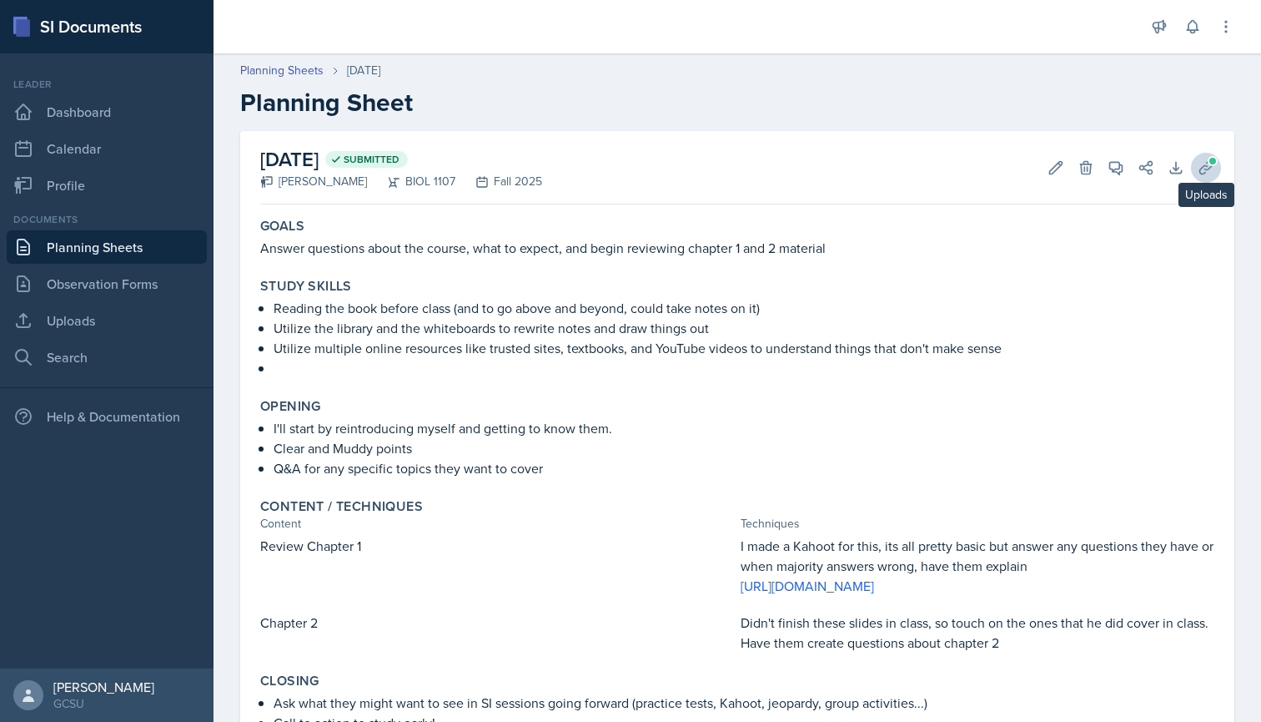
click at [1202, 170] on icon at bounding box center [1206, 167] width 17 height 17
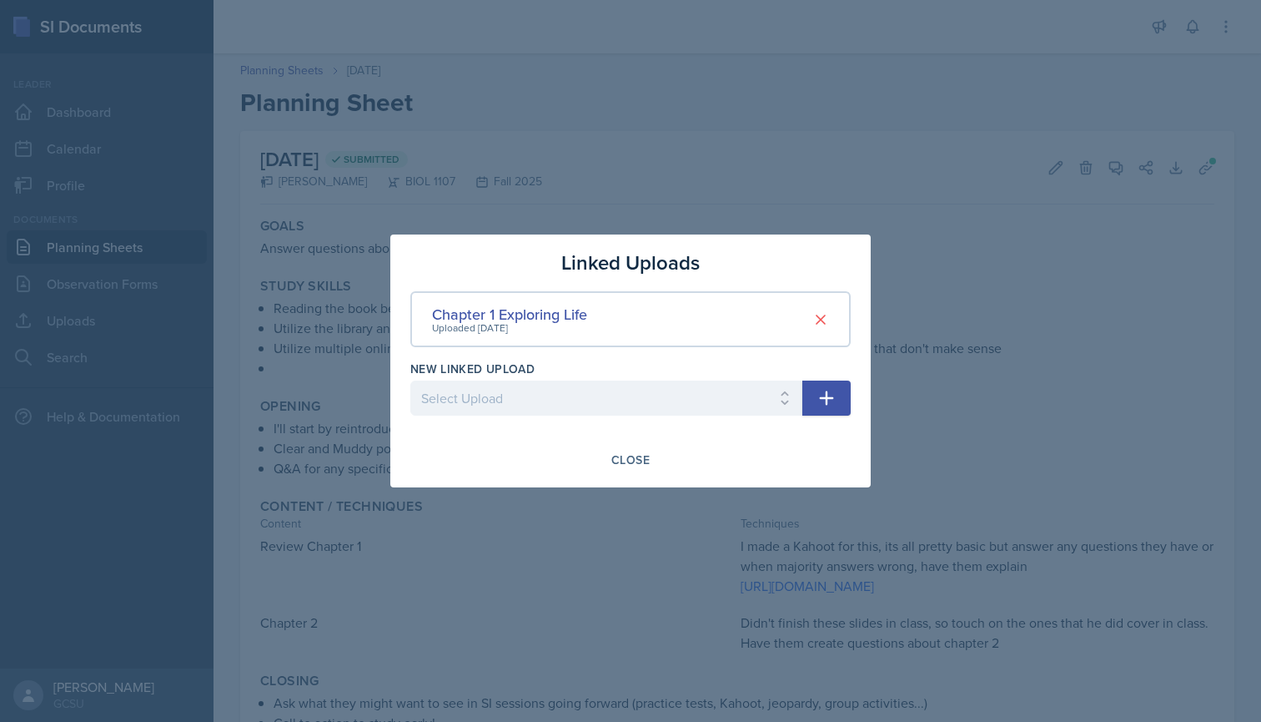
click at [719, 204] on div at bounding box center [630, 361] width 1261 height 722
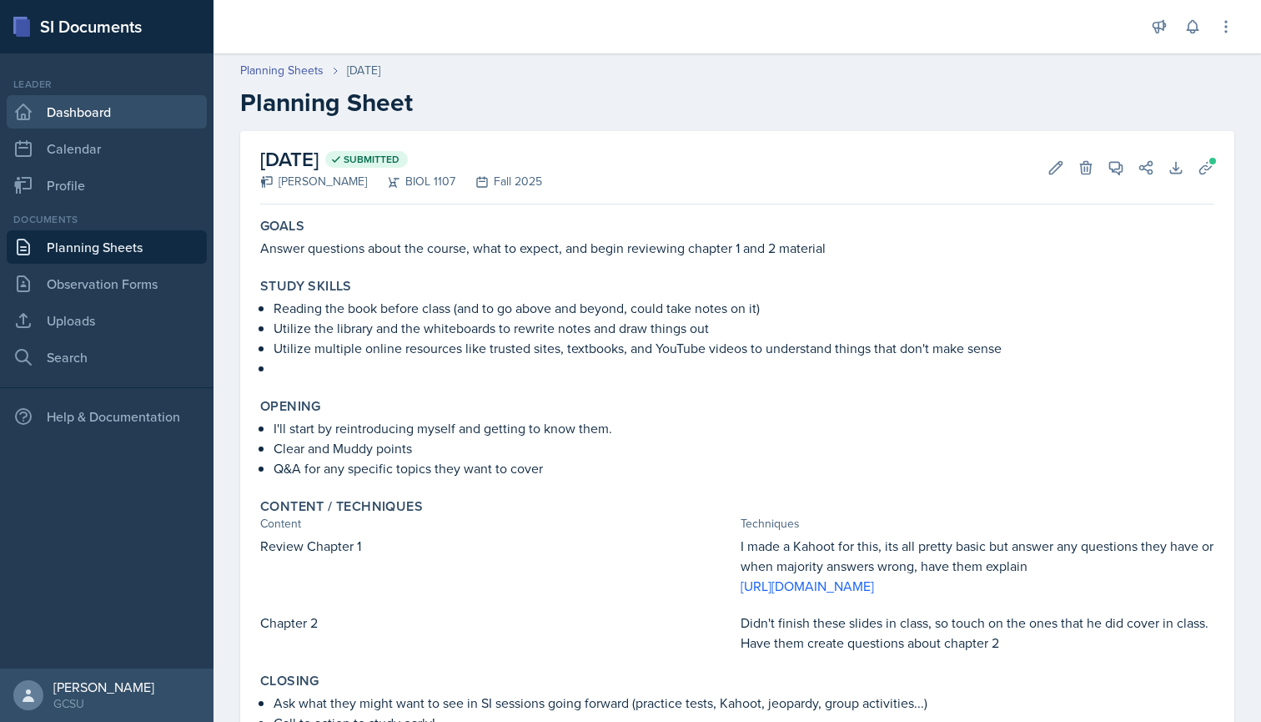
click at [83, 113] on link "Dashboard" at bounding box center [107, 111] width 200 height 33
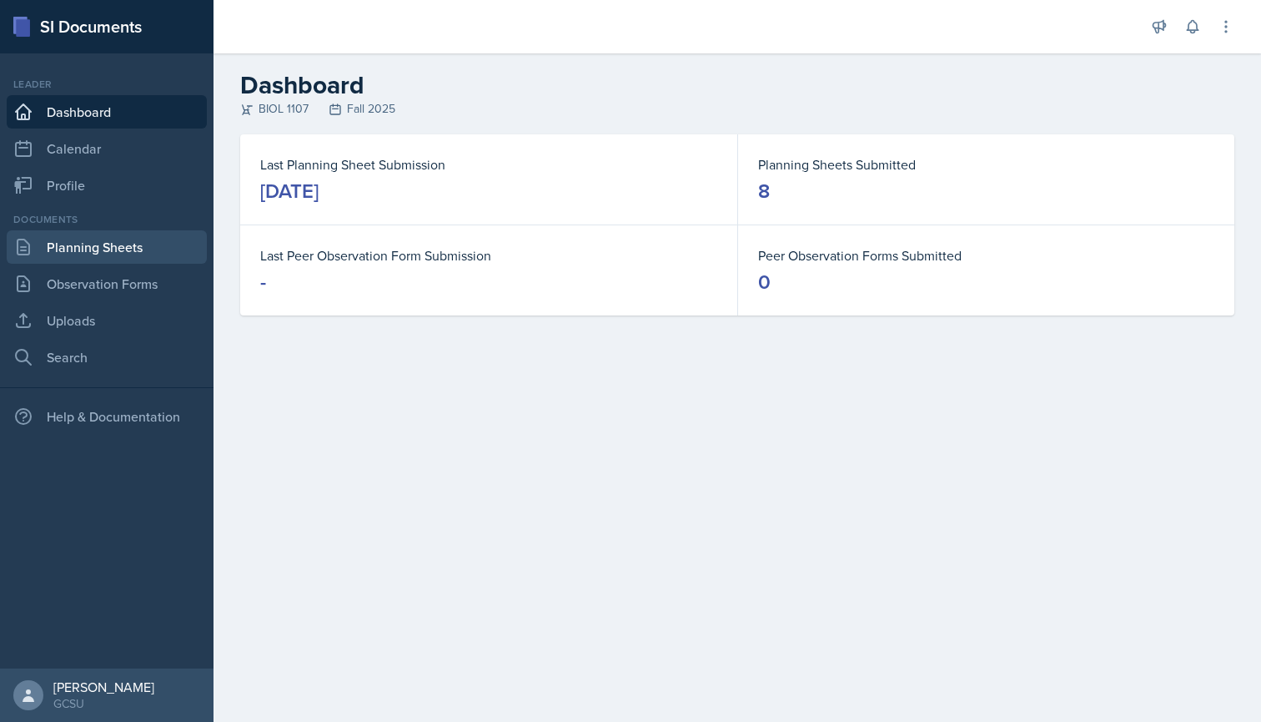
click at [85, 240] on link "Planning Sheets" at bounding box center [107, 246] width 200 height 33
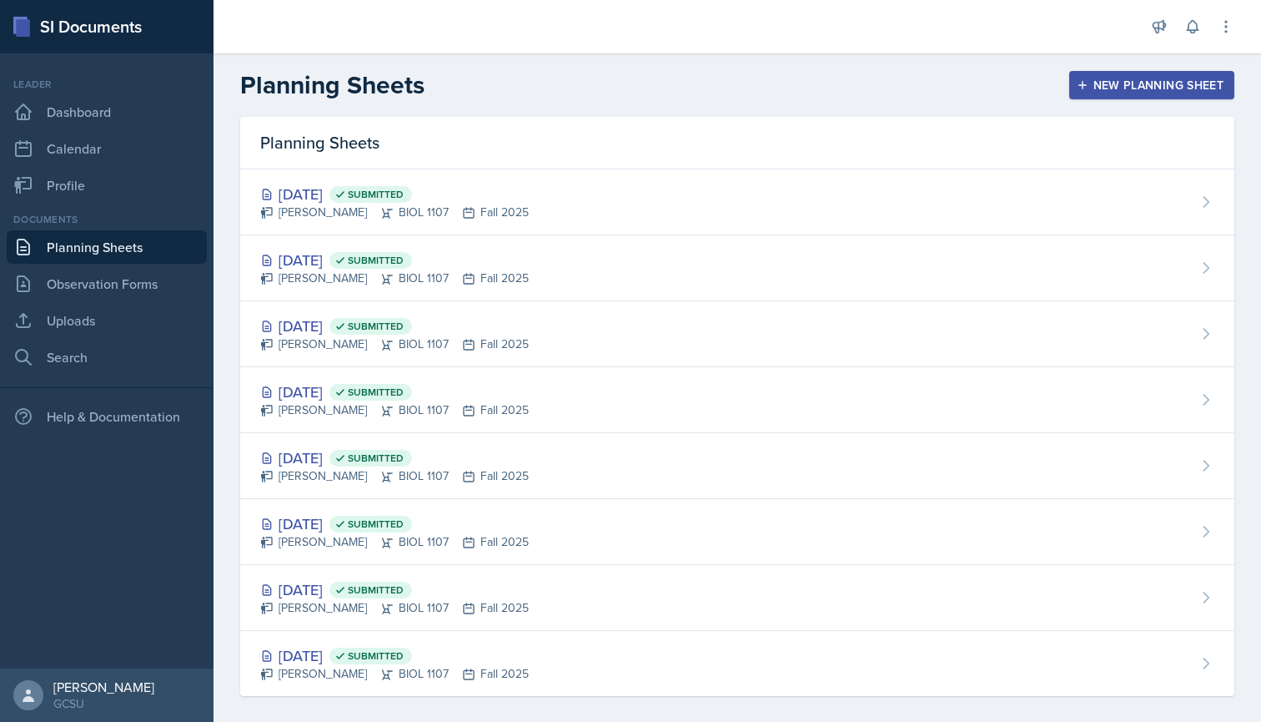
click at [85, 240] on link "Planning Sheets" at bounding box center [107, 246] width 200 height 33
